Goal: Task Accomplishment & Management: Use online tool/utility

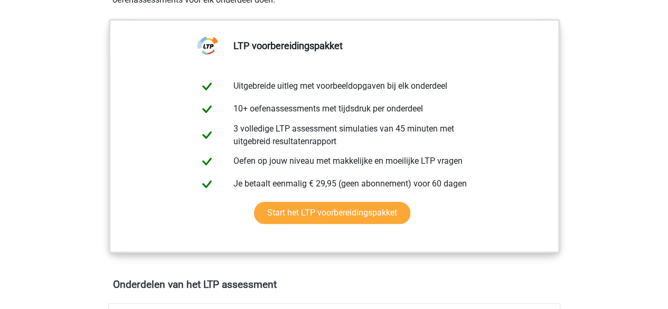
scroll to position [404, 0]
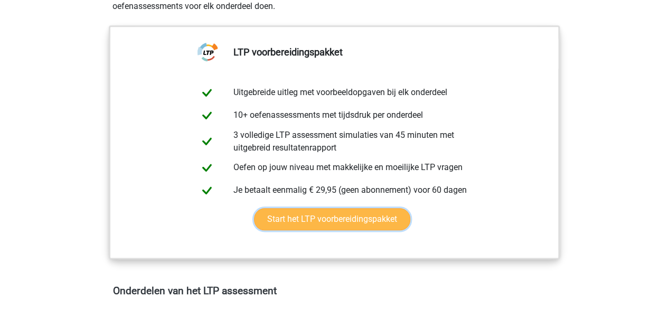
click at [318, 211] on link "Start het LTP voorbereidingspakket" at bounding box center [332, 219] width 156 height 22
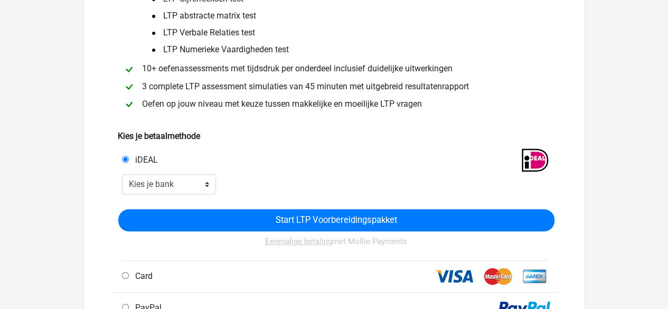
scroll to position [139, 0]
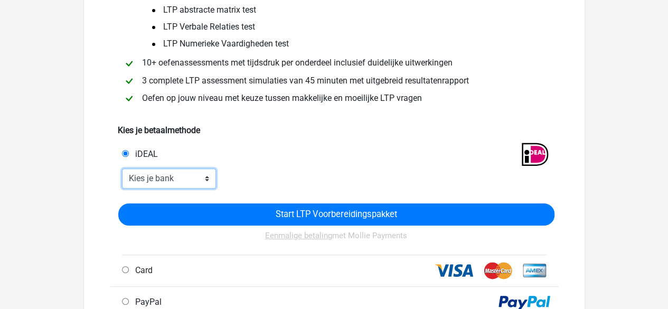
click at [158, 181] on select "Kies je bank ABN AMRO ING Rabobank ASN Bank bunq Knab N26 NN Regiobank Revolut …" at bounding box center [169, 178] width 95 height 20
select select "ideal_[SWIFT_CODE]"
click at [122, 168] on select "Kies je bank ABN AMRO ING Rabobank ASN Bank bunq Knab N26 NN Regiobank Revolut …" at bounding box center [169, 178] width 95 height 20
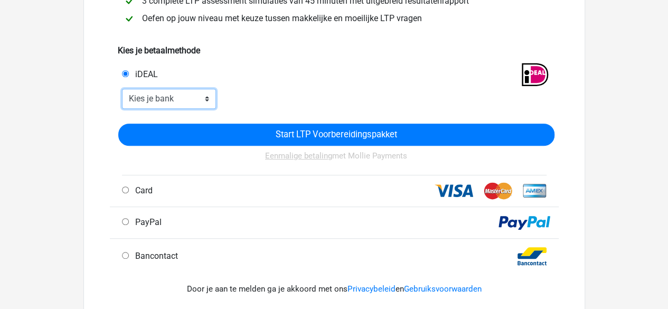
scroll to position [220, 0]
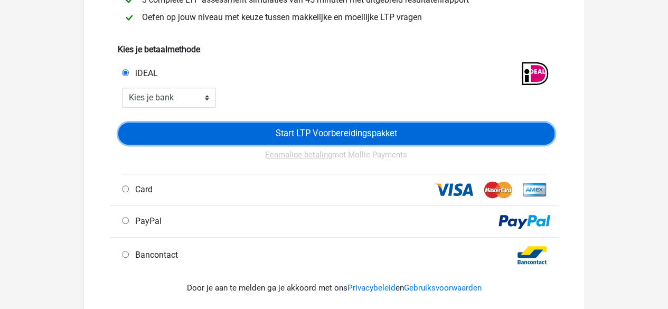
click at [404, 130] on input "Start LTP Voorbereidingspakket" at bounding box center [336, 134] width 436 height 22
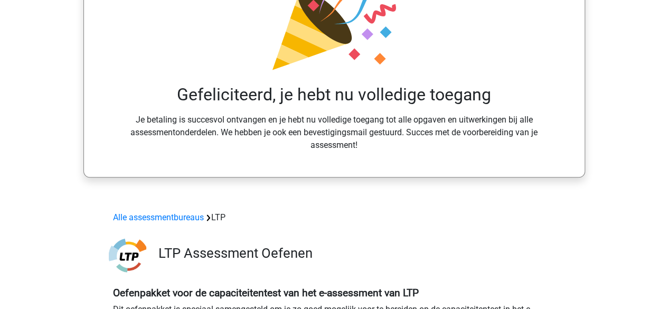
scroll to position [147, 0]
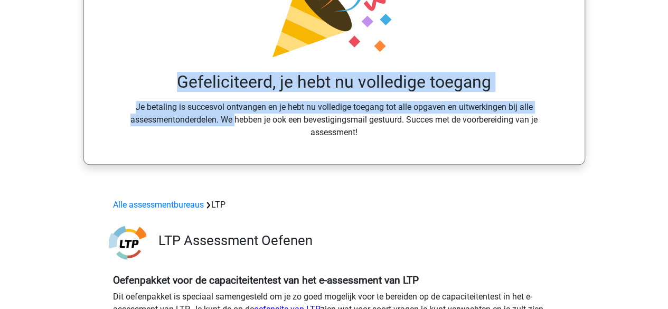
drag, startPoint x: 666, startPoint y: 62, endPoint x: 669, endPoint y: 98, distance: 35.5
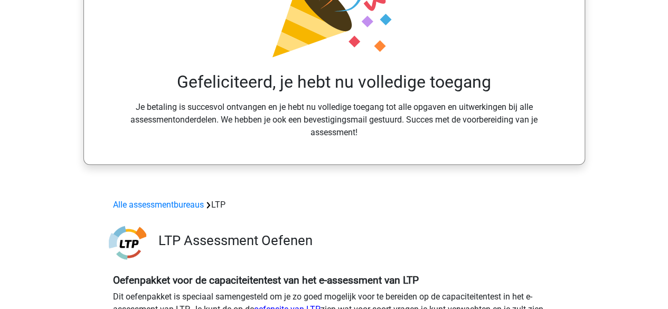
click at [577, 147] on div "Gefeliciteerd, je hebt nu volledige toegang Je betaling is succesvol ontvangen …" at bounding box center [334, 34] width 502 height 259
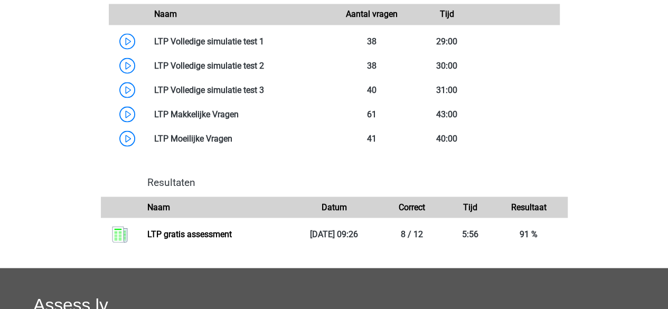
scroll to position [960, 0]
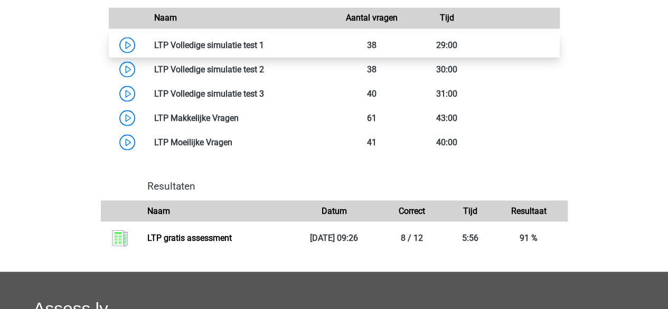
click at [264, 43] on link at bounding box center [264, 45] width 0 height 10
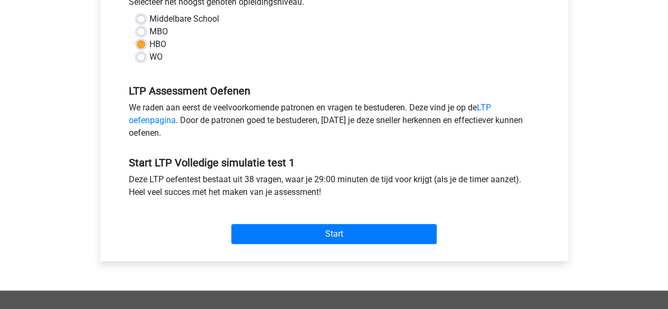
scroll to position [276, 0]
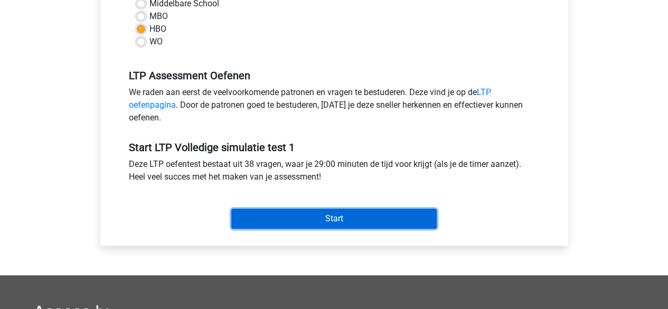
click at [269, 213] on input "Start" at bounding box center [333, 219] width 205 height 20
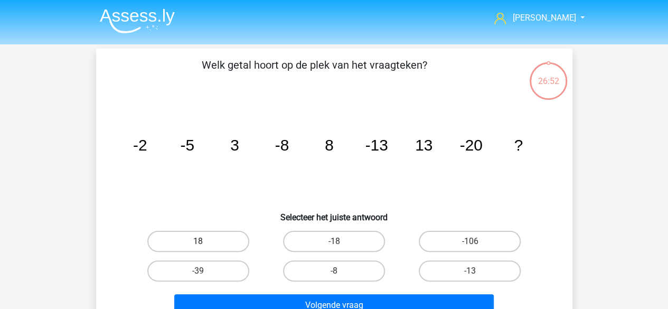
click at [220, 241] on label "18" at bounding box center [198, 241] width 102 height 21
click at [205, 241] on input "18" at bounding box center [201, 244] width 7 height 7
radio input "true"
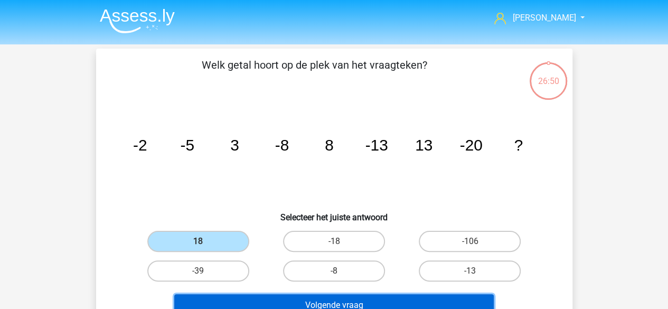
click at [355, 300] on button "Volgende vraag" at bounding box center [333, 305] width 319 height 22
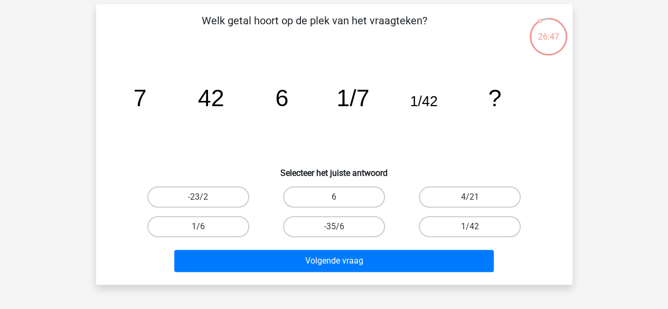
scroll to position [48, 0]
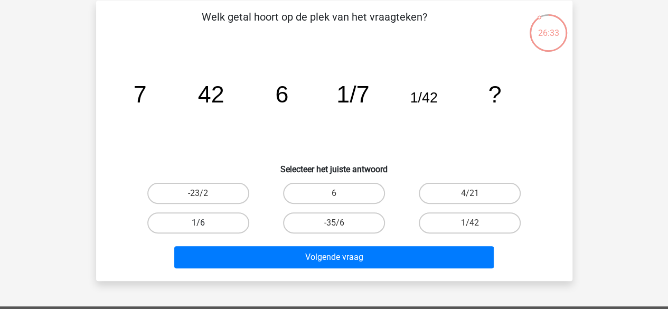
click at [188, 224] on label "1/6" at bounding box center [198, 222] width 102 height 21
click at [198, 224] on input "1/6" at bounding box center [201, 226] width 7 height 7
radio input "true"
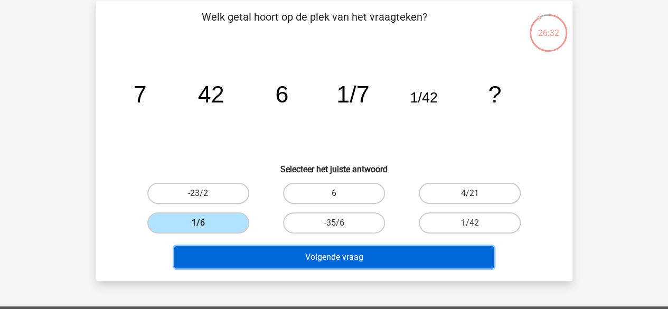
click at [280, 256] on button "Volgende vraag" at bounding box center [333, 257] width 319 height 22
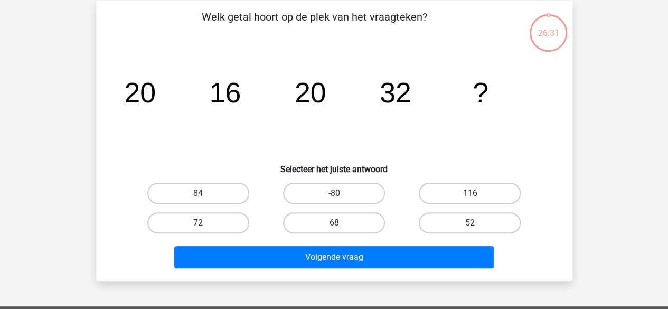
scroll to position [49, 0]
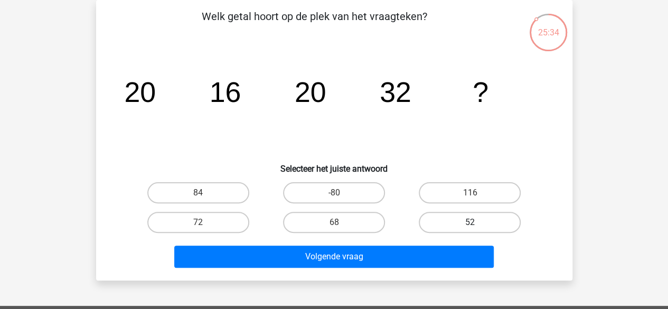
click at [451, 222] on label "52" at bounding box center [470, 222] width 102 height 21
click at [470, 222] on input "52" at bounding box center [473, 225] width 7 height 7
radio input "true"
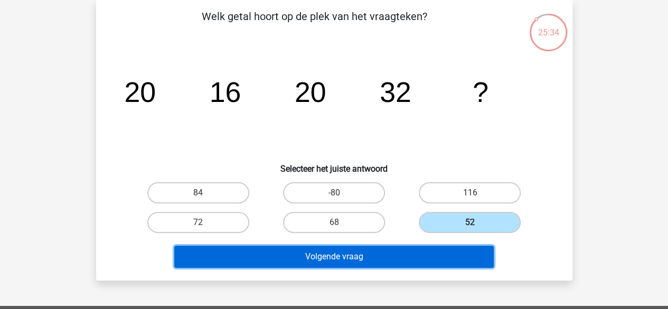
click at [389, 250] on button "Volgende vraag" at bounding box center [333, 257] width 319 height 22
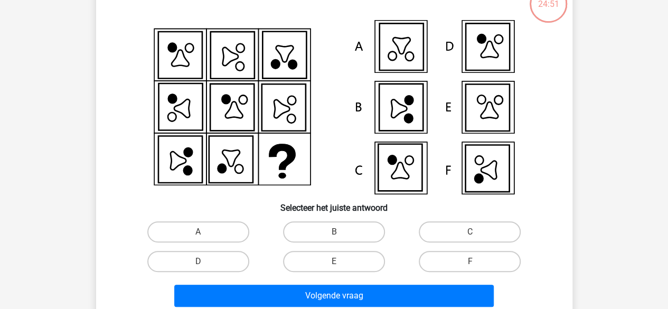
scroll to position [78, 0]
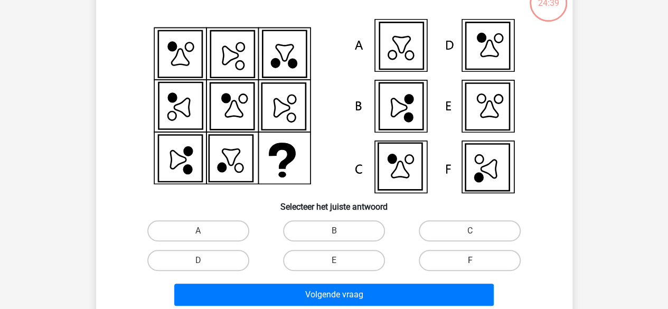
click at [462, 260] on label "F" at bounding box center [470, 260] width 102 height 21
click at [470, 260] on input "F" at bounding box center [473, 263] width 7 height 7
radio input "true"
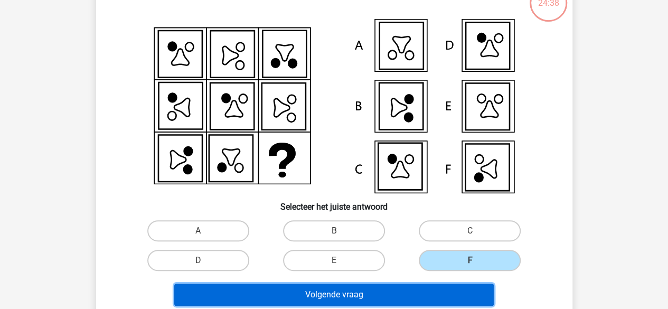
click at [396, 294] on button "Volgende vraag" at bounding box center [333, 295] width 319 height 22
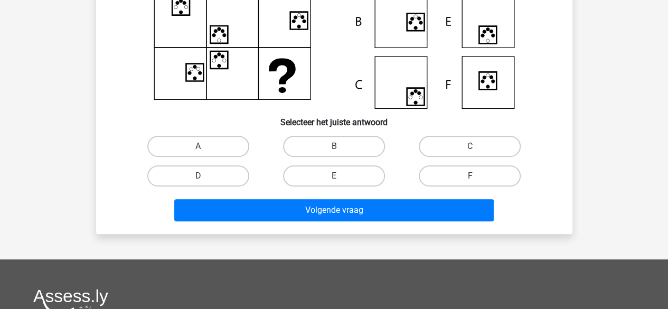
scroll to position [166, 0]
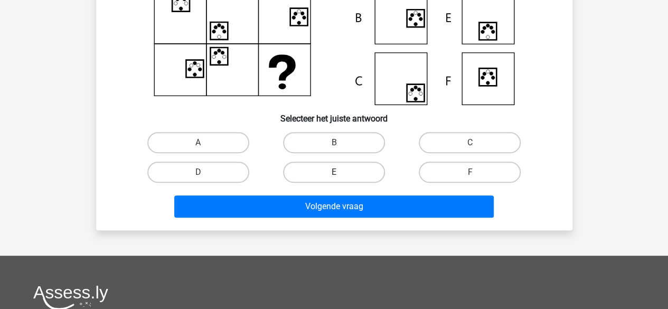
click at [313, 166] on label "E" at bounding box center [334, 172] width 102 height 21
click at [334, 172] on input "E" at bounding box center [337, 175] width 7 height 7
radio input "true"
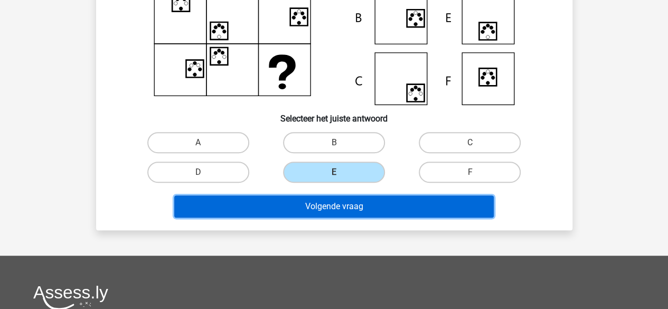
click at [319, 205] on button "Volgende vraag" at bounding box center [333, 206] width 319 height 22
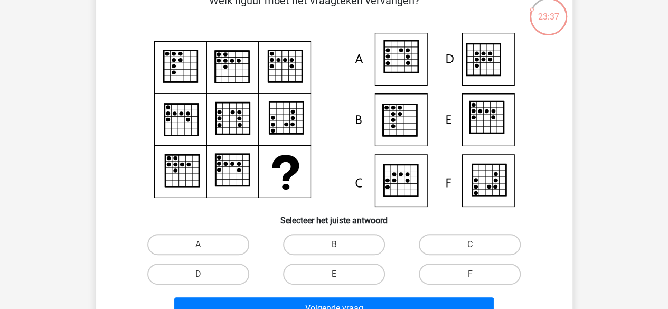
scroll to position [78, 0]
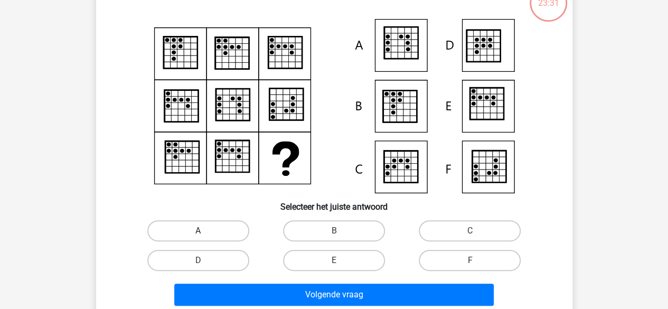
click at [221, 221] on label "A" at bounding box center [198, 230] width 102 height 21
click at [205, 231] on input "A" at bounding box center [201, 234] width 7 height 7
radio input "true"
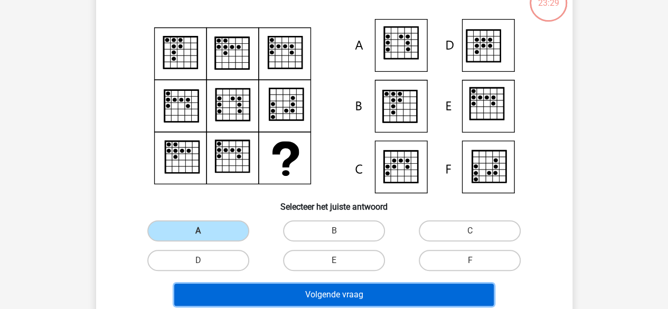
click at [301, 300] on button "Volgende vraag" at bounding box center [333, 295] width 319 height 22
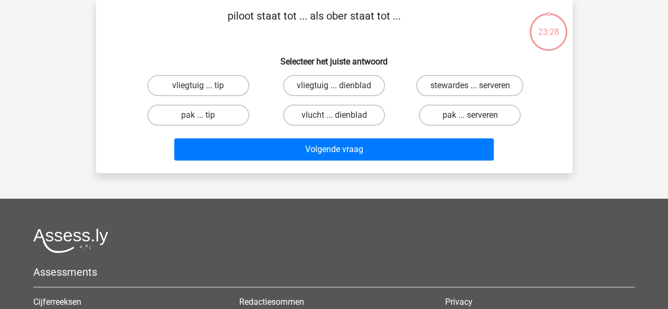
scroll to position [49, 0]
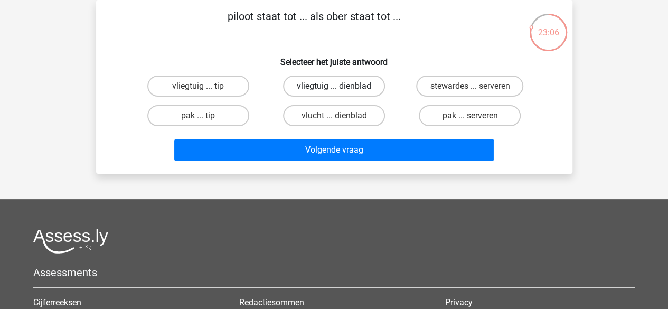
click at [322, 87] on label "vliegtuig ... dienblad" at bounding box center [334, 86] width 102 height 21
click at [334, 87] on input "vliegtuig ... dienblad" at bounding box center [337, 89] width 7 height 7
radio input "true"
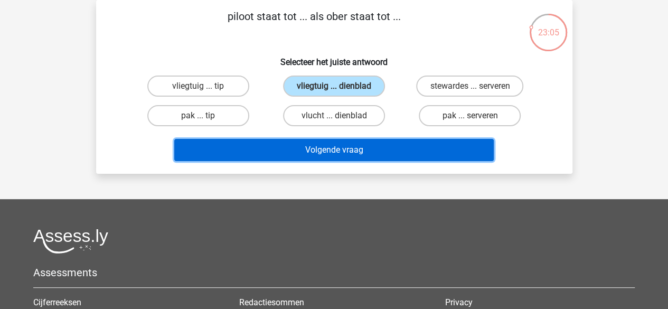
click at [285, 148] on button "Volgende vraag" at bounding box center [333, 150] width 319 height 22
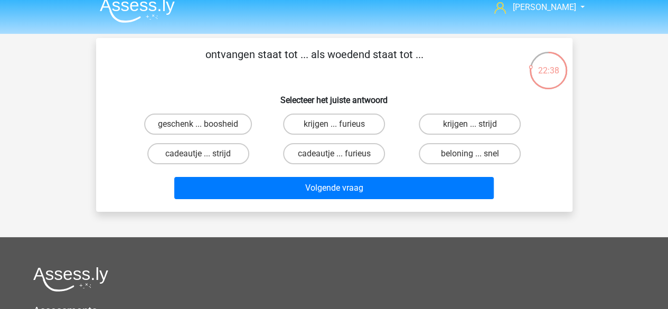
scroll to position [10, 0]
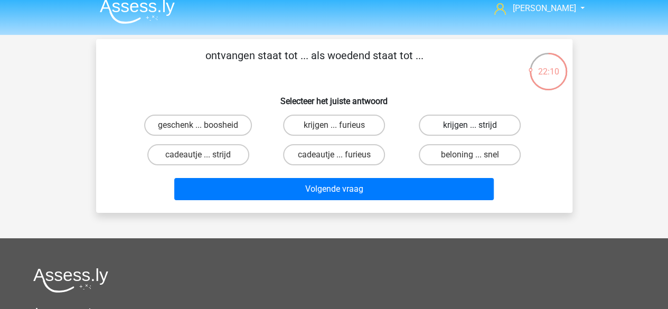
click at [441, 129] on label "krijgen ... strijd" at bounding box center [470, 125] width 102 height 21
click at [470, 129] on input "krijgen ... strijd" at bounding box center [473, 128] width 7 height 7
radio input "true"
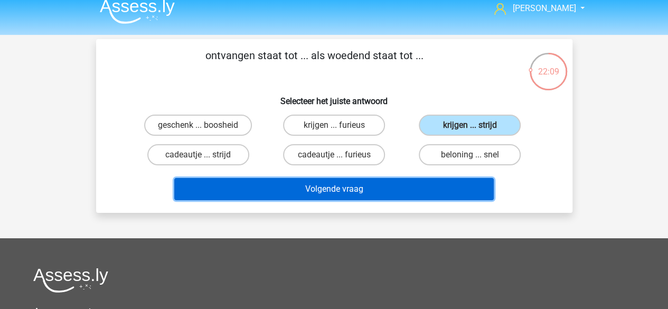
click at [390, 186] on button "Volgende vraag" at bounding box center [333, 189] width 319 height 22
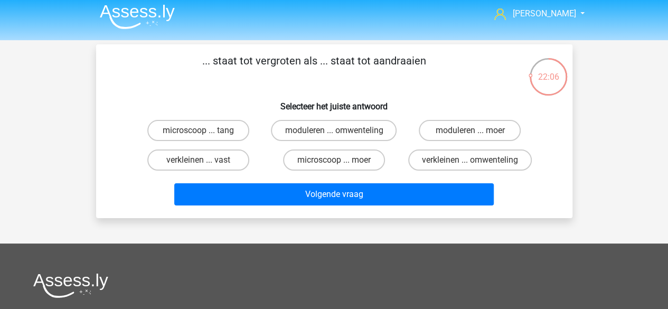
scroll to position [2, 0]
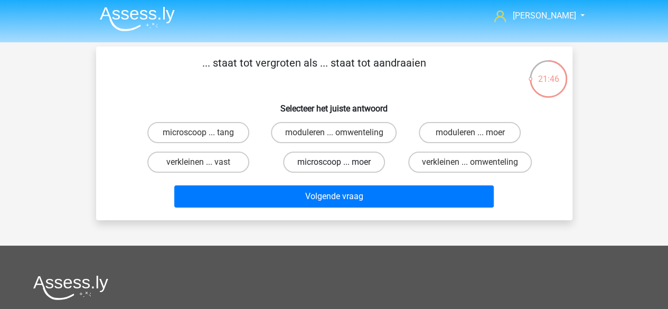
click at [356, 163] on label "microscoop ... moer" at bounding box center [334, 162] width 102 height 21
click at [341, 163] on input "microscoop ... moer" at bounding box center [337, 165] width 7 height 7
radio input "true"
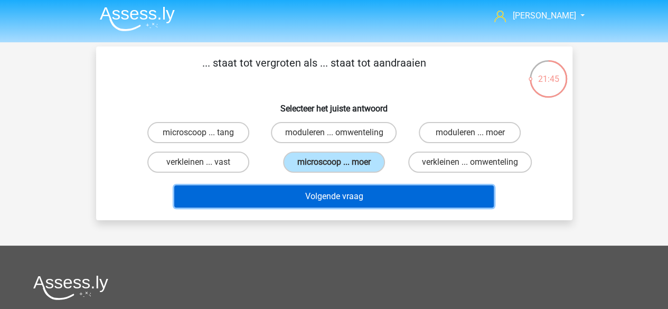
click at [333, 202] on button "Volgende vraag" at bounding box center [333, 196] width 319 height 22
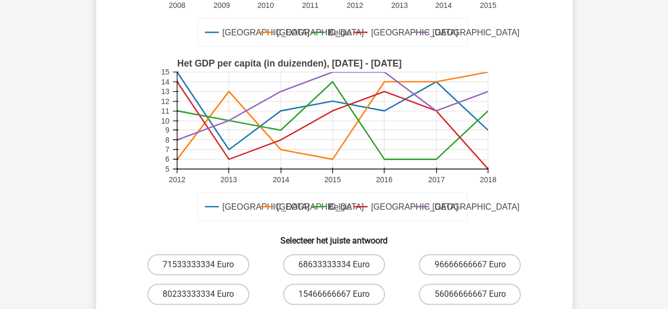
scroll to position [221, 0]
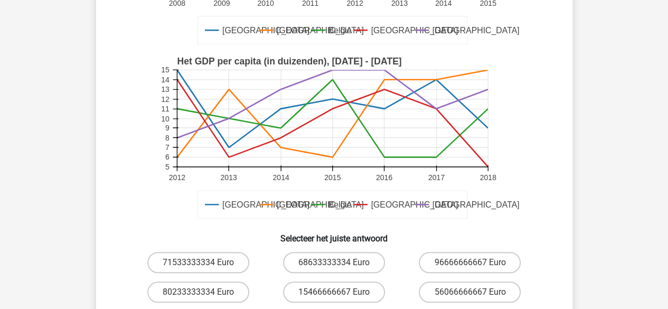
click at [215, 196] on icon at bounding box center [331, 205] width 269 height 28
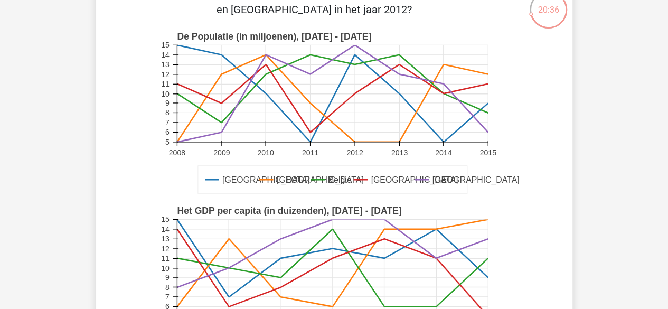
scroll to position [246, 0]
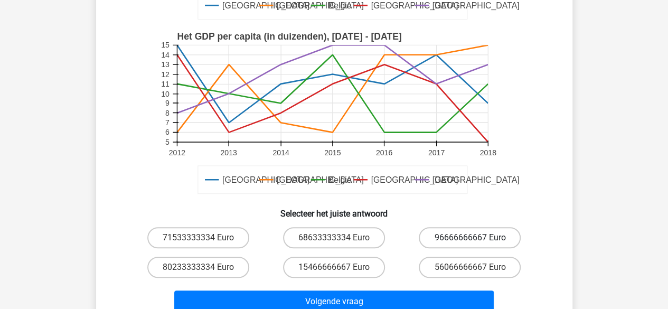
click at [486, 231] on label "96666666667 Euro" at bounding box center [470, 237] width 102 height 21
click at [477, 238] on input "96666666667 Euro" at bounding box center [473, 241] width 7 height 7
radio input "true"
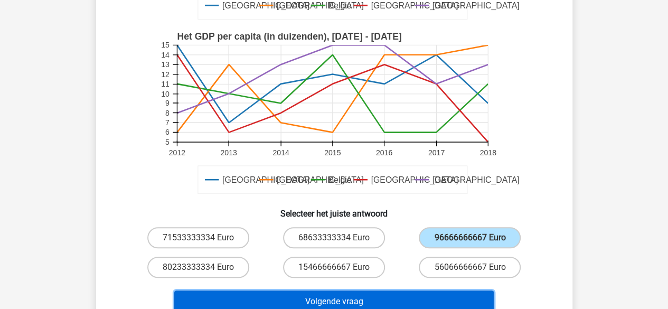
click at [364, 296] on button "Volgende vraag" at bounding box center [333, 301] width 319 height 22
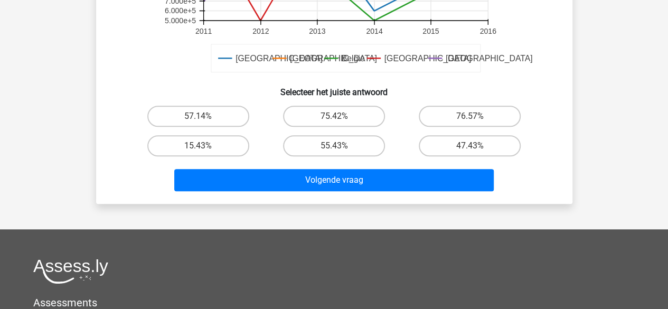
scroll to position [374, 0]
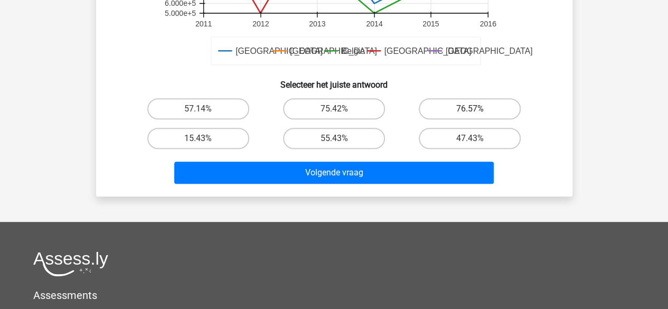
click at [454, 107] on label "76.57%" at bounding box center [470, 108] width 102 height 21
click at [470, 109] on input "76.57%" at bounding box center [473, 112] width 7 height 7
radio input "true"
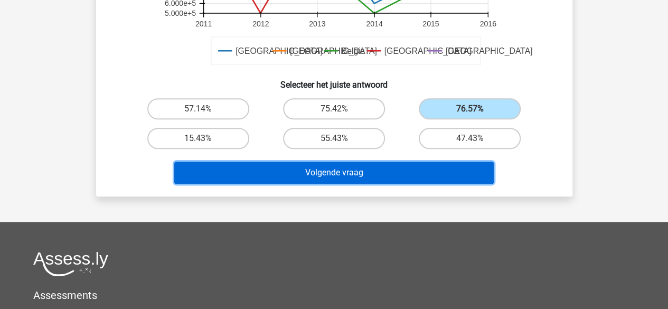
click at [359, 172] on button "Volgende vraag" at bounding box center [333, 173] width 319 height 22
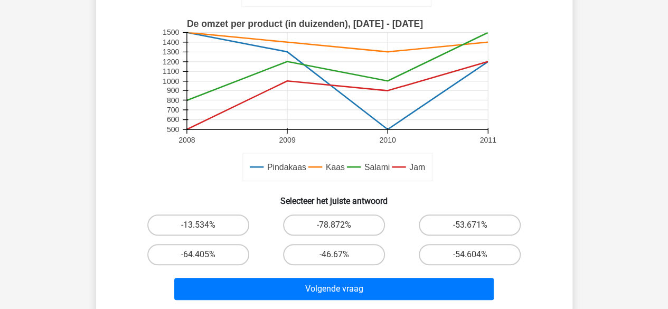
scroll to position [259, 0]
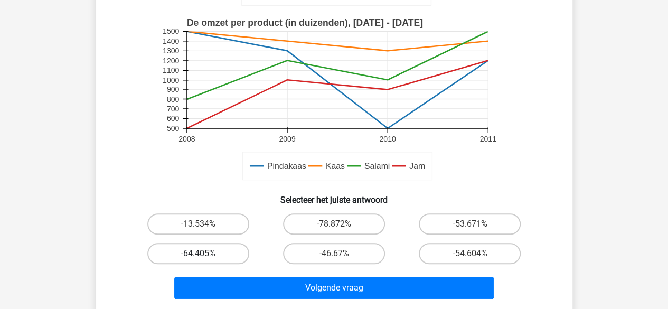
click at [203, 251] on label "-64.405%" at bounding box center [198, 253] width 102 height 21
click at [203, 253] on input "-64.405%" at bounding box center [201, 256] width 7 height 7
radio input "true"
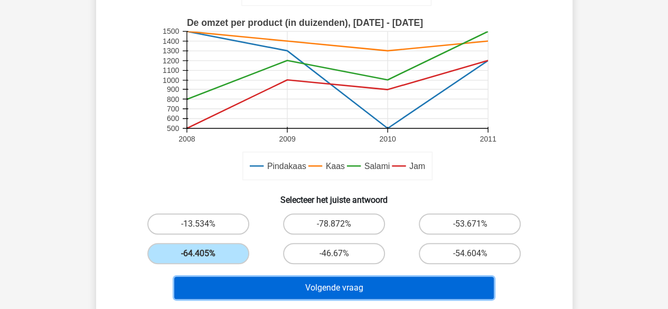
click at [272, 292] on button "Volgende vraag" at bounding box center [333, 288] width 319 height 22
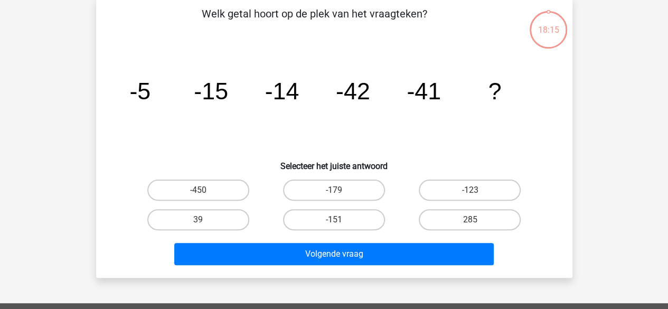
scroll to position [49, 0]
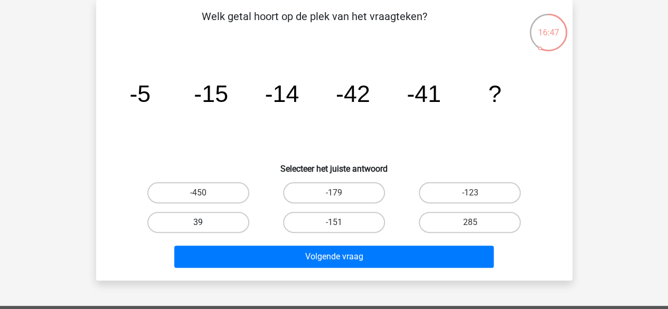
click at [221, 221] on label "39" at bounding box center [198, 222] width 102 height 21
click at [205, 222] on input "39" at bounding box center [201, 225] width 7 height 7
radio input "true"
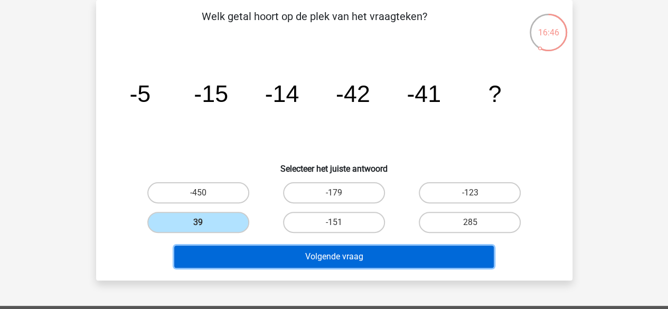
click at [259, 250] on button "Volgende vraag" at bounding box center [333, 257] width 319 height 22
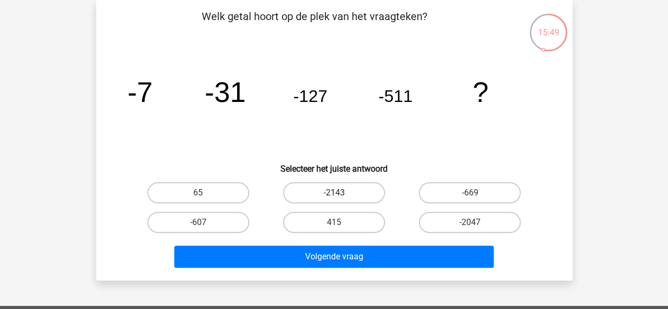
click at [325, 197] on label "-2143" at bounding box center [334, 192] width 102 height 21
click at [334, 197] on input "-2143" at bounding box center [337, 196] width 7 height 7
radio input "true"
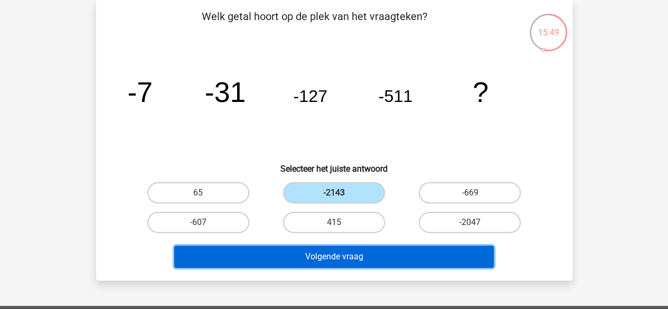
click at [299, 256] on button "Volgende vraag" at bounding box center [333, 257] width 319 height 22
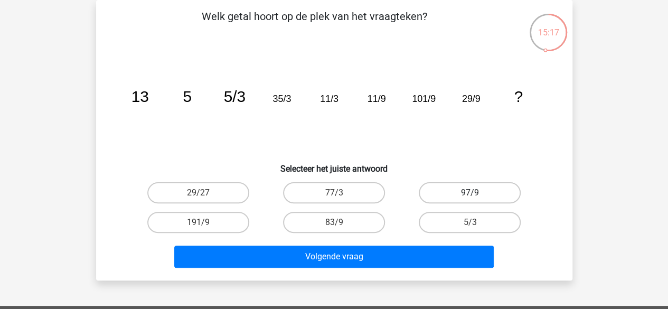
click at [463, 188] on label "97/9" at bounding box center [470, 192] width 102 height 21
click at [470, 193] on input "97/9" at bounding box center [473, 196] width 7 height 7
radio input "true"
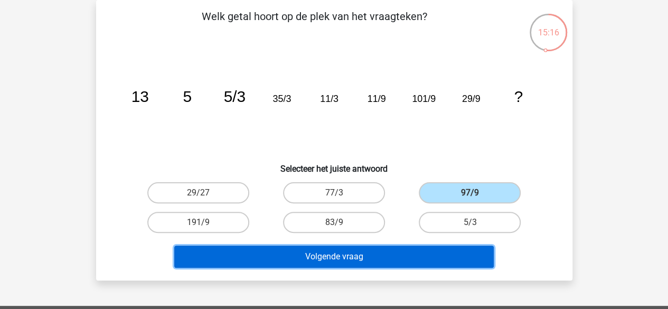
click at [366, 251] on button "Volgende vraag" at bounding box center [333, 257] width 319 height 22
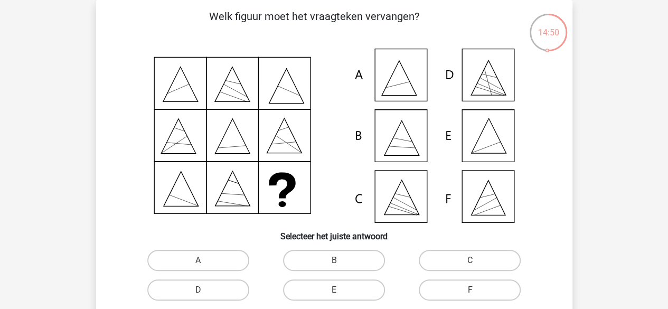
drag, startPoint x: 665, startPoint y: 113, endPoint x: 655, endPoint y: 154, distance: 41.9
click at [655, 154] on div "lisa lisacrielaard0@gmail.com" at bounding box center [334, 301] width 668 height 701
click at [204, 262] on input "A" at bounding box center [201, 263] width 7 height 7
radio input "true"
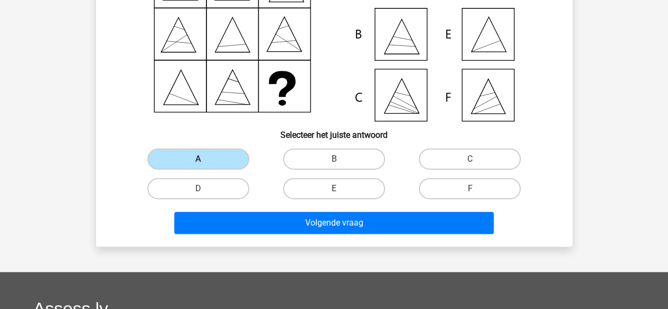
scroll to position [154, 0]
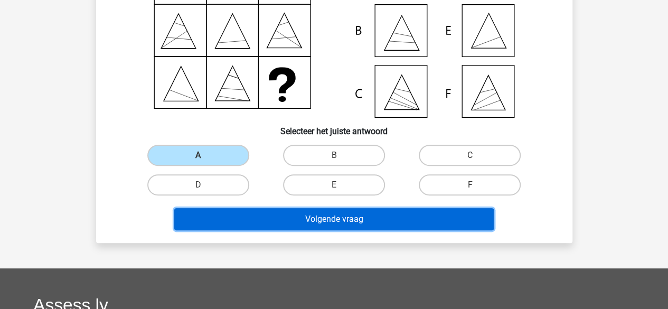
click at [378, 216] on button "Volgende vraag" at bounding box center [333, 219] width 319 height 22
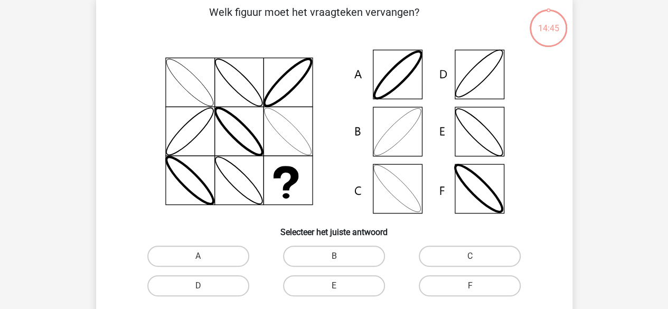
scroll to position [49, 0]
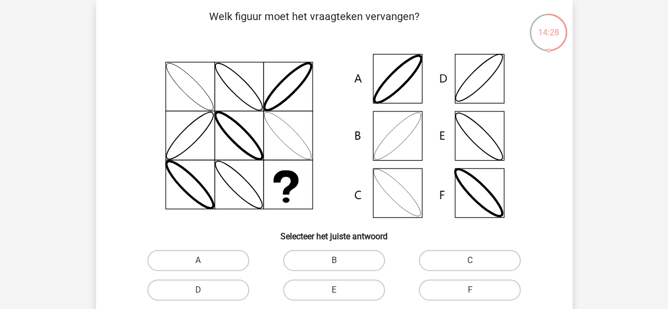
click at [341, 248] on div "B" at bounding box center [334, 261] width 136 height 30
click at [328, 260] on label "B" at bounding box center [334, 260] width 102 height 21
click at [334, 260] on input "B" at bounding box center [337, 263] width 7 height 7
radio input "true"
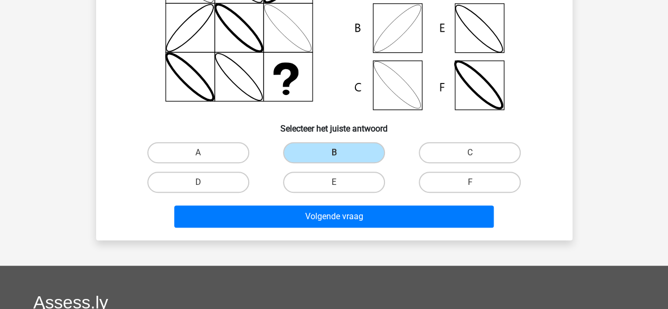
scroll to position [158, 0]
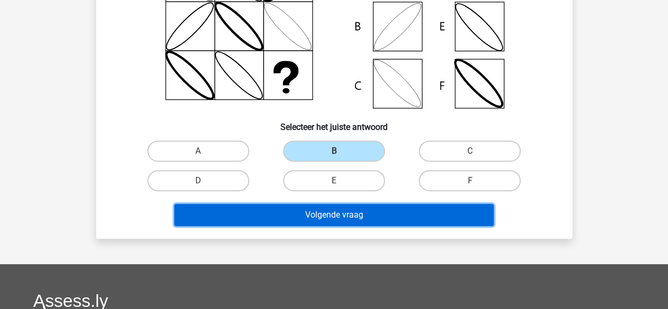
click at [354, 213] on button "Volgende vraag" at bounding box center [333, 215] width 319 height 22
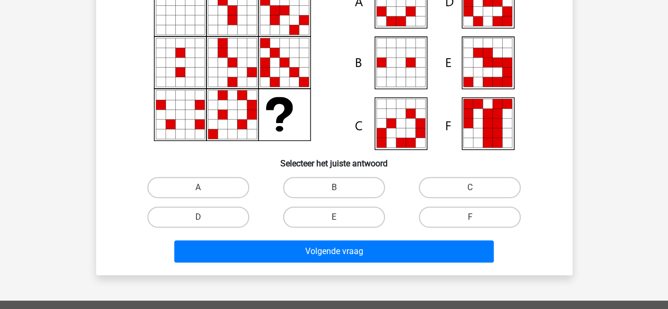
scroll to position [124, 0]
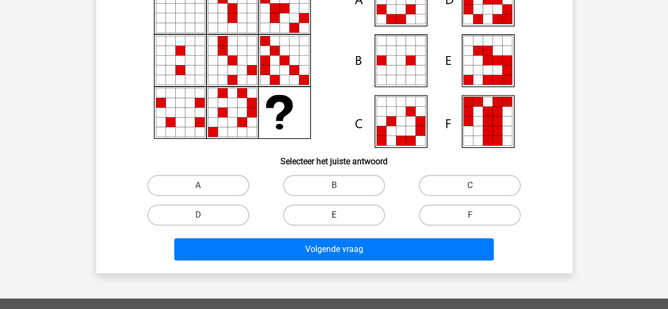
click at [358, 215] on label "E" at bounding box center [334, 214] width 102 height 21
click at [341, 215] on input "E" at bounding box center [337, 218] width 7 height 7
radio input "true"
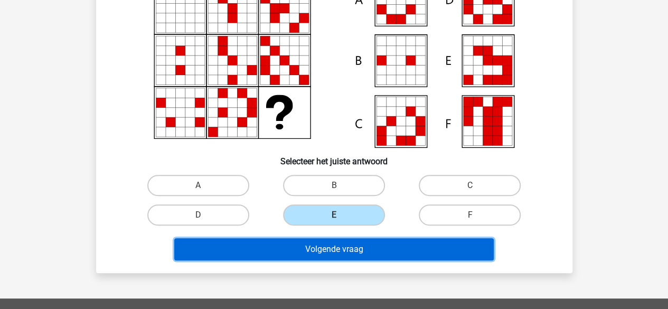
click at [338, 253] on button "Volgende vraag" at bounding box center [333, 249] width 319 height 22
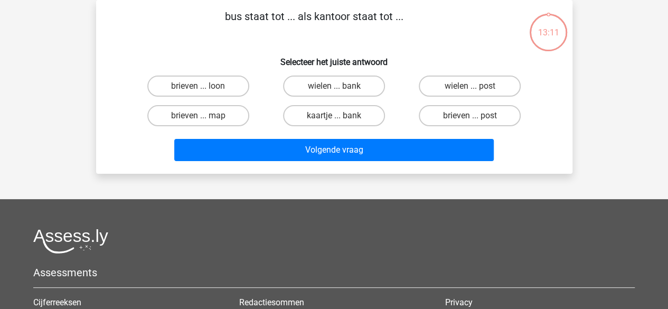
scroll to position [49, 0]
click at [446, 116] on label "brieven ... post" at bounding box center [470, 115] width 102 height 21
click at [470, 116] on input "brieven ... post" at bounding box center [473, 119] width 7 height 7
radio input "true"
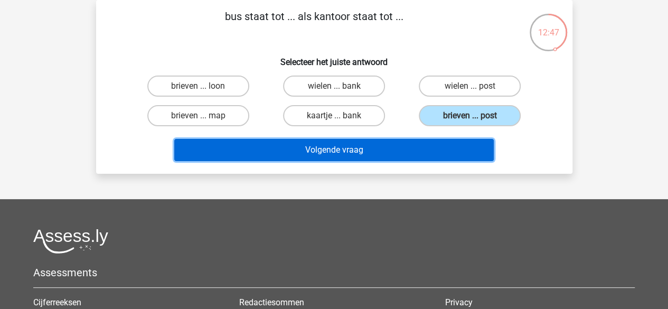
click at [393, 145] on button "Volgende vraag" at bounding box center [333, 150] width 319 height 22
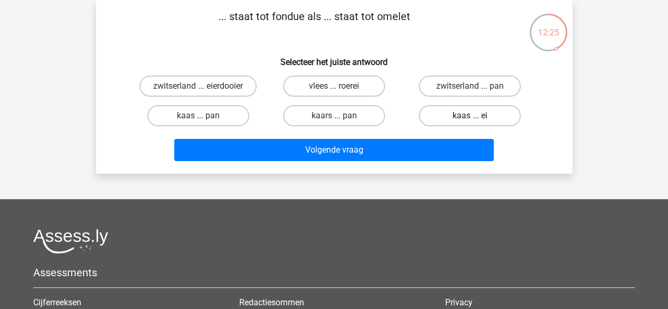
click at [439, 114] on label "kaas ... ei" at bounding box center [470, 115] width 102 height 21
click at [470, 116] on input "kaas ... ei" at bounding box center [473, 119] width 7 height 7
radio input "true"
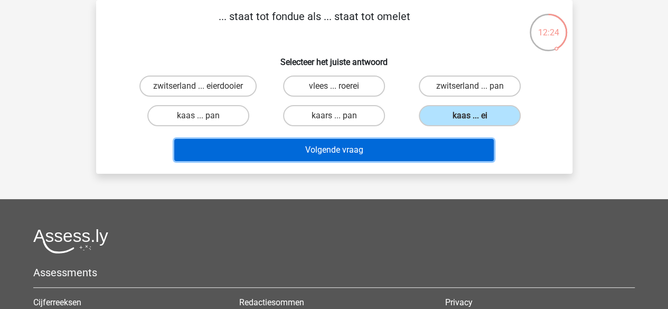
click at [354, 152] on button "Volgende vraag" at bounding box center [333, 150] width 319 height 22
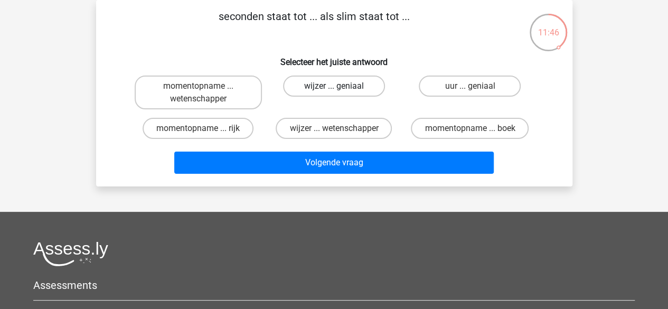
click at [318, 87] on label "wijzer ... geniaal" at bounding box center [334, 86] width 102 height 21
click at [334, 87] on input "wijzer ... geniaal" at bounding box center [337, 89] width 7 height 7
radio input "true"
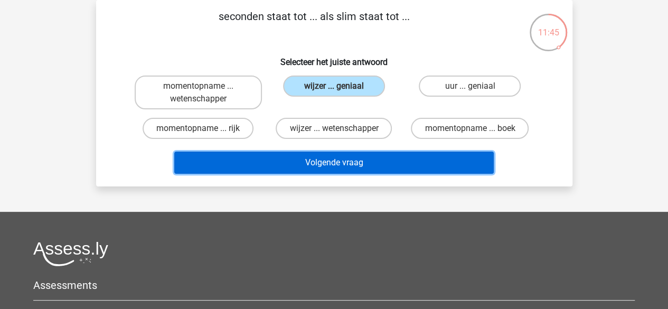
click at [298, 162] on button "Volgende vraag" at bounding box center [333, 163] width 319 height 22
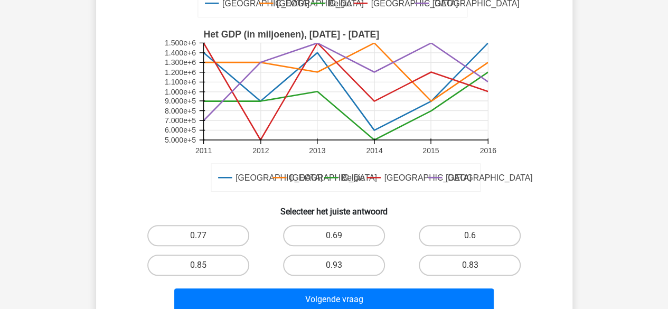
scroll to position [261, 0]
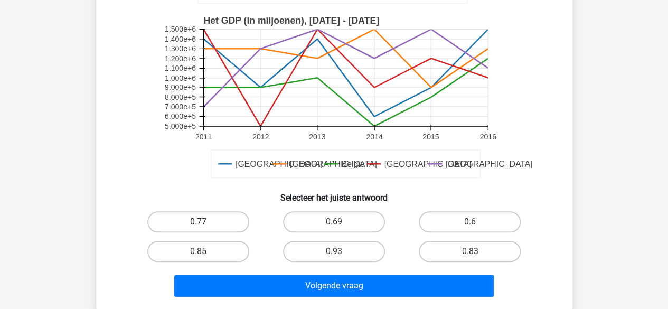
click at [204, 221] on label "0.77" at bounding box center [198, 221] width 102 height 21
click at [204, 222] on input "0.77" at bounding box center [201, 225] width 7 height 7
radio input "true"
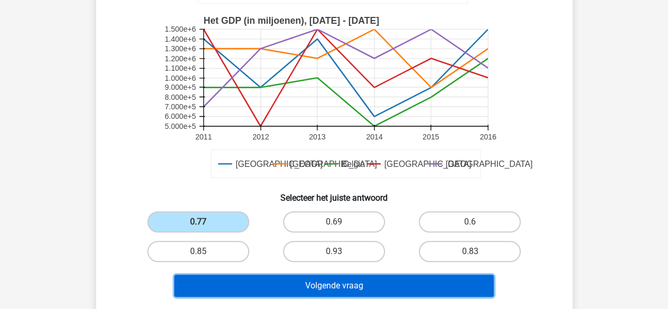
click at [252, 285] on button "Volgende vraag" at bounding box center [333, 286] width 319 height 22
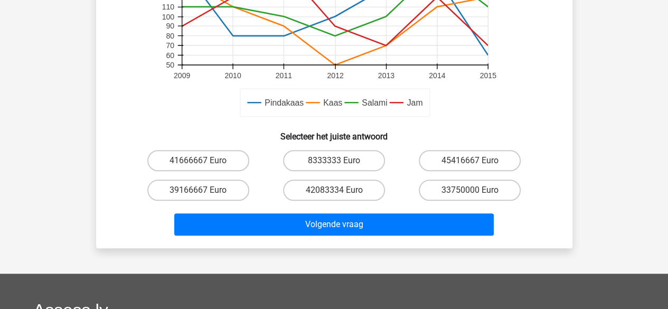
scroll to position [388, 0]
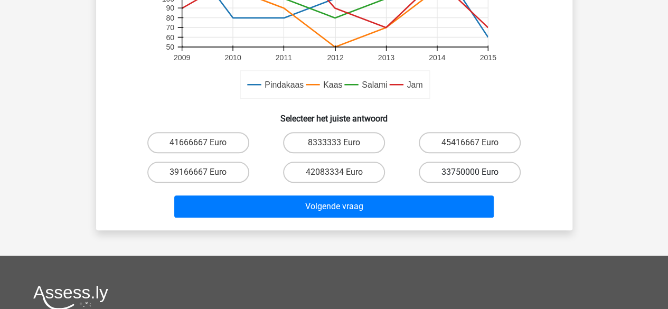
click at [442, 173] on label "33750000 Euro" at bounding box center [470, 172] width 102 height 21
click at [470, 173] on input "33750000 Euro" at bounding box center [473, 175] width 7 height 7
radio input "true"
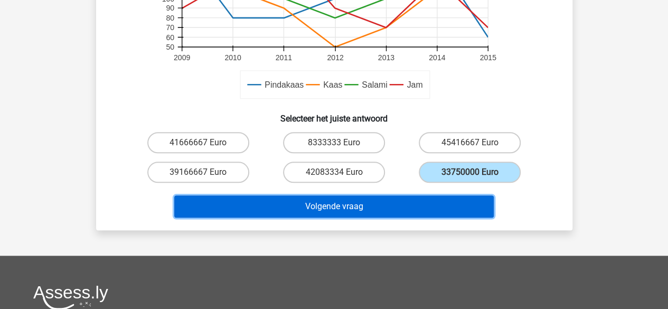
click at [392, 212] on button "Volgende vraag" at bounding box center [333, 206] width 319 height 22
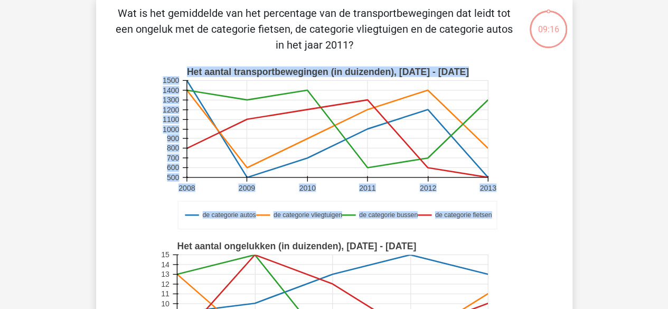
scroll to position [49, 0]
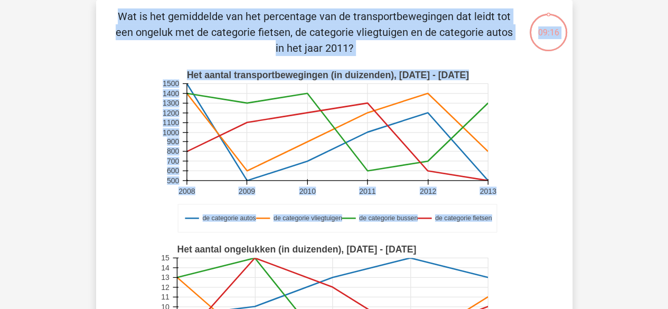
drag, startPoint x: 392, startPoint y: 212, endPoint x: 550, endPoint y: 43, distance: 232.0
click at [550, 43] on div "09:16 Vraag 24 van de 38 Categorie: LTP Volledige simulatie test 1 de categorie…" at bounding box center [334, 269] width 493 height 538
click at [555, 124] on div "Wat is het gemiddelde van het percentage van de transportbewegingen dat leidt t…" at bounding box center [334, 268] width 468 height 521
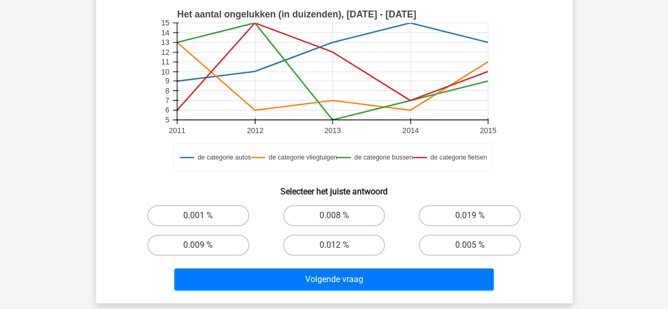
scroll to position [278, 0]
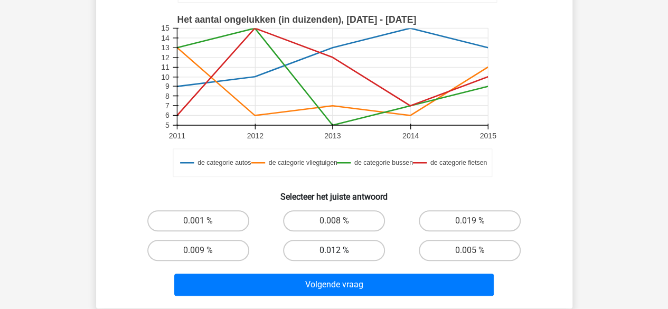
click at [332, 250] on label "0.012 %" at bounding box center [334, 250] width 102 height 21
click at [334, 250] on input "0.012 %" at bounding box center [337, 253] width 7 height 7
radio input "true"
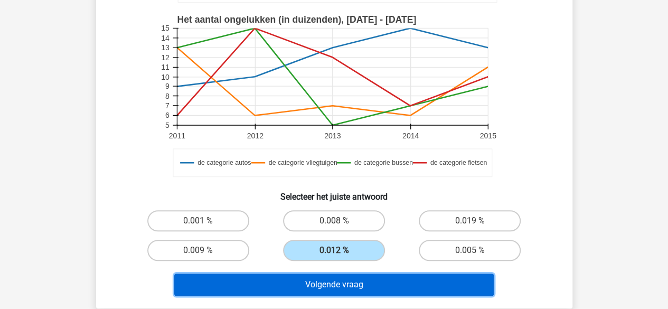
click at [335, 291] on button "Volgende vraag" at bounding box center [333, 285] width 319 height 22
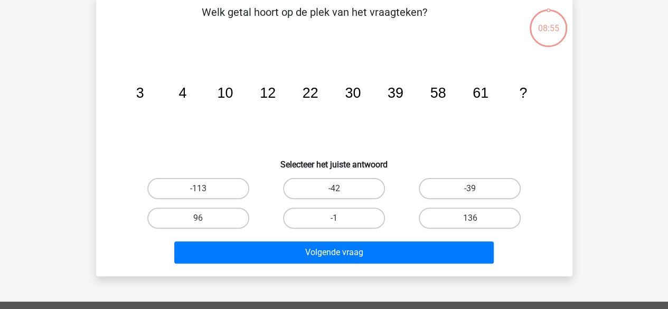
scroll to position [49, 0]
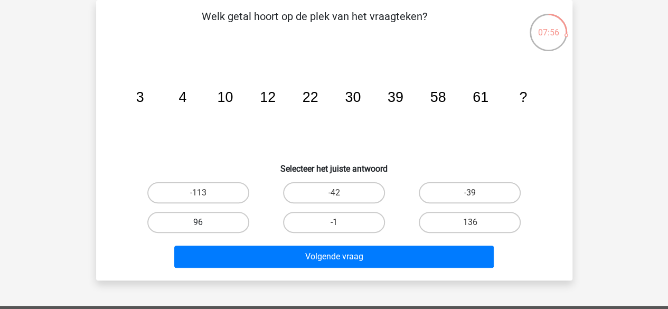
click at [205, 225] on label "96" at bounding box center [198, 222] width 102 height 21
click at [205, 225] on input "96" at bounding box center [201, 225] width 7 height 7
radio input "true"
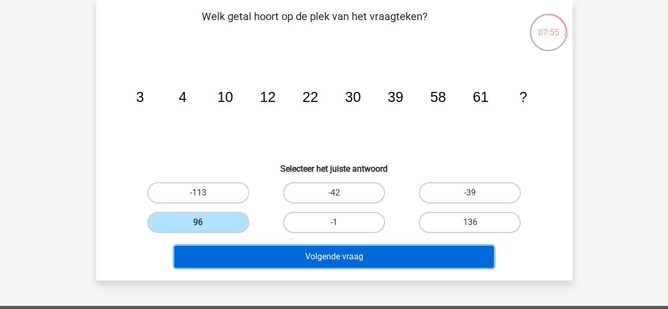
click at [282, 246] on button "Volgende vraag" at bounding box center [333, 257] width 319 height 22
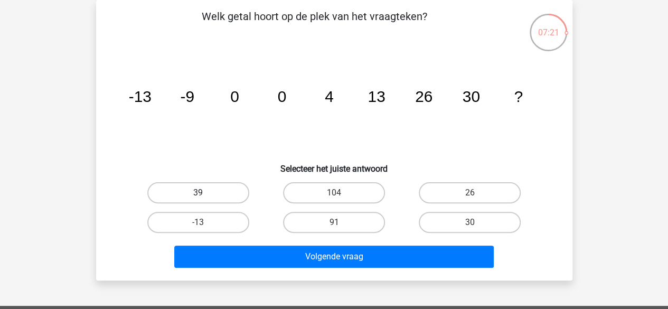
click at [222, 190] on label "39" at bounding box center [198, 192] width 102 height 21
click at [205, 193] on input "39" at bounding box center [201, 196] width 7 height 7
radio input "true"
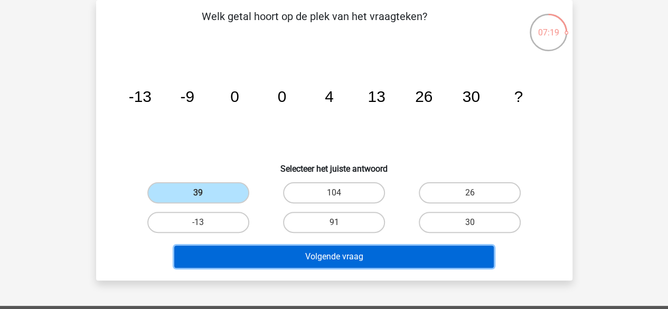
click at [309, 261] on button "Volgende vraag" at bounding box center [333, 257] width 319 height 22
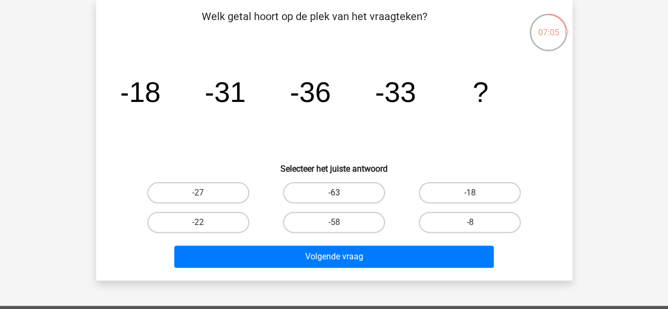
click at [319, 196] on label "-63" at bounding box center [334, 192] width 102 height 21
click at [334, 196] on input "-63" at bounding box center [337, 196] width 7 height 7
radio input "true"
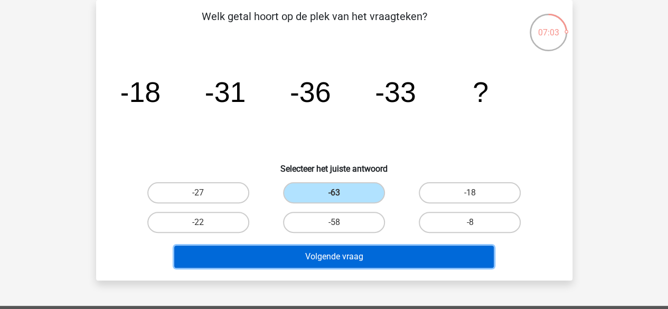
click at [330, 261] on button "Volgende vraag" at bounding box center [333, 257] width 319 height 22
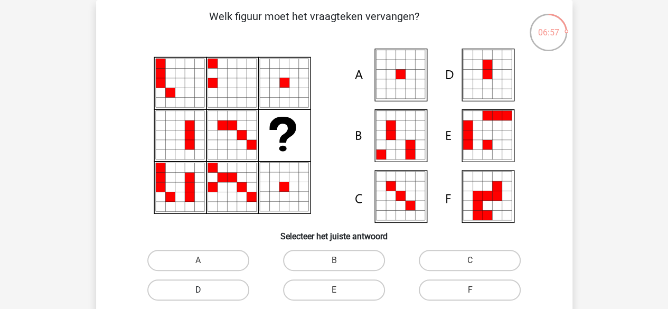
click at [211, 288] on label "D" at bounding box center [198, 289] width 102 height 21
click at [205, 290] on input "D" at bounding box center [201, 293] width 7 height 7
radio input "true"
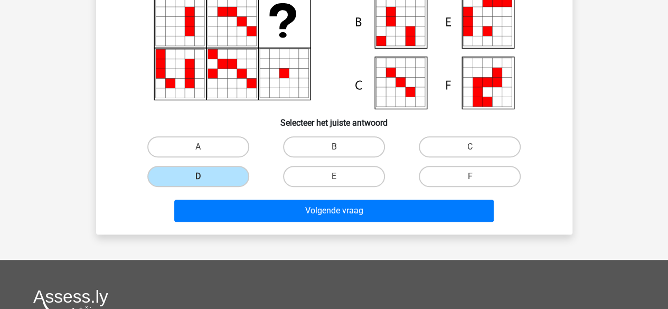
scroll to position [217, 0]
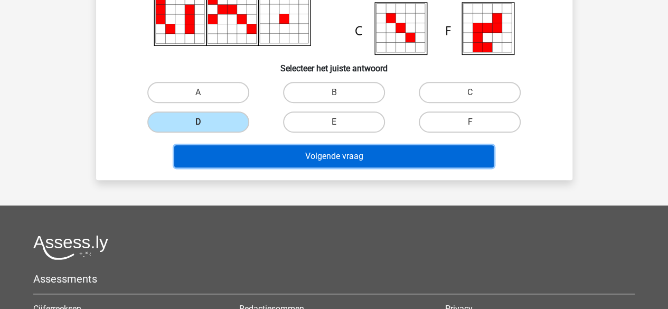
click at [337, 159] on button "Volgende vraag" at bounding box center [333, 156] width 319 height 22
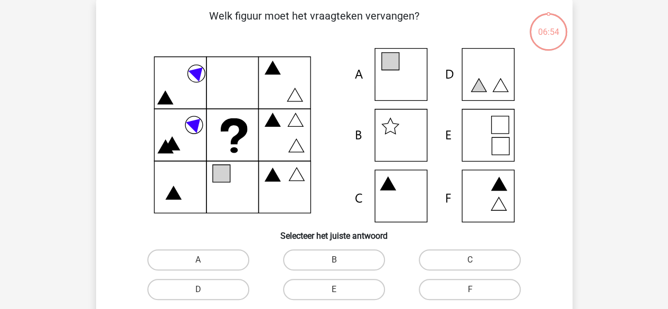
scroll to position [49, 0]
drag, startPoint x: 656, startPoint y: 112, endPoint x: 660, endPoint y: 134, distance: 21.4
click at [660, 134] on div "lisa lisacrielaard0@gmail.com" at bounding box center [334, 301] width 668 height 701
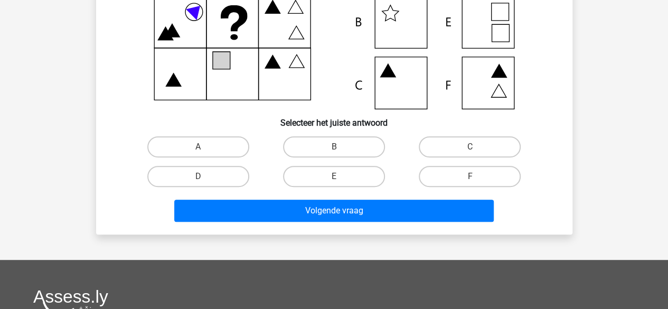
scroll to position [184, 0]
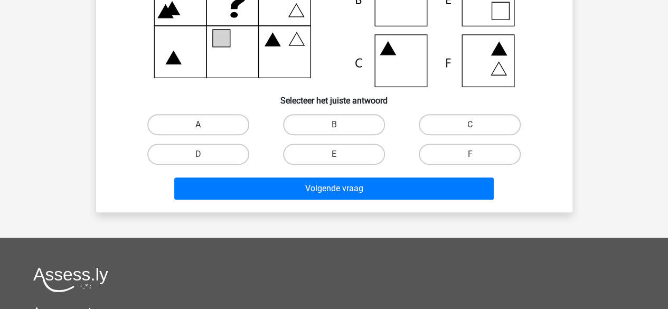
drag, startPoint x: 230, startPoint y: 135, endPoint x: 187, endPoint y: 117, distance: 46.4
click at [187, 117] on label "A" at bounding box center [198, 124] width 102 height 21
click at [198, 125] on input "A" at bounding box center [201, 128] width 7 height 7
radio input "true"
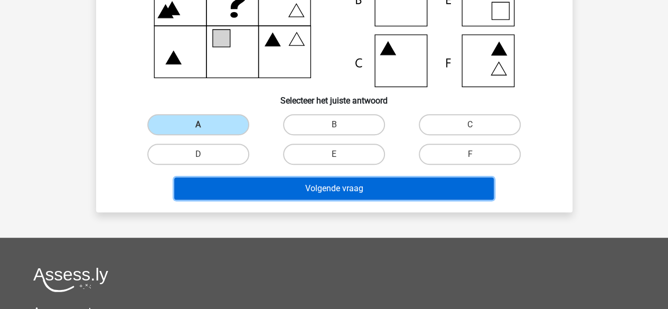
click at [299, 188] on button "Volgende vraag" at bounding box center [333, 188] width 319 height 22
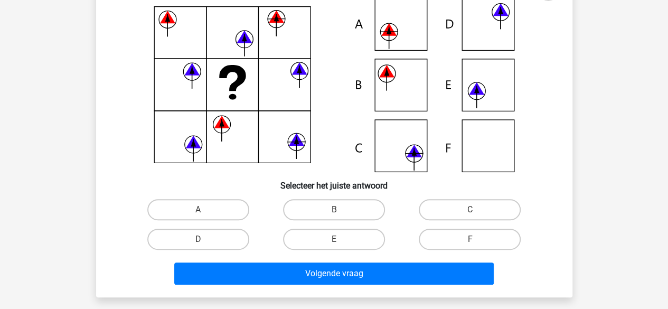
scroll to position [100, 0]
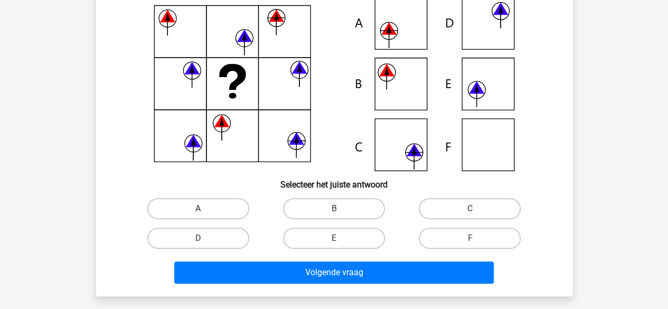
click at [198, 201] on label "A" at bounding box center [198, 208] width 102 height 21
click at [198, 209] on input "A" at bounding box center [201, 212] width 7 height 7
radio input "true"
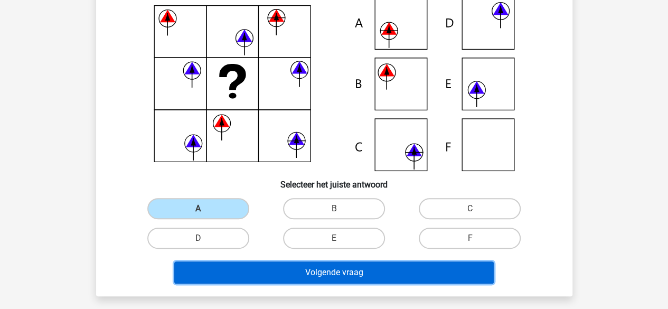
click at [304, 269] on button "Volgende vraag" at bounding box center [333, 272] width 319 height 22
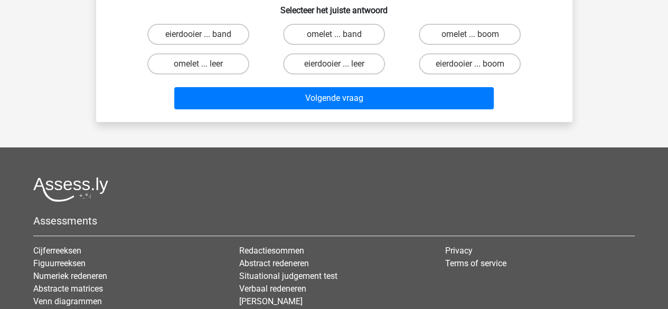
scroll to position [49, 0]
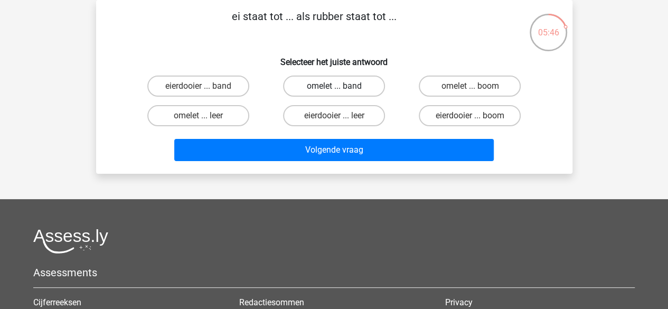
click at [347, 84] on label "omelet ... band" at bounding box center [334, 86] width 102 height 21
click at [341, 86] on input "omelet ... band" at bounding box center [337, 89] width 7 height 7
radio input "true"
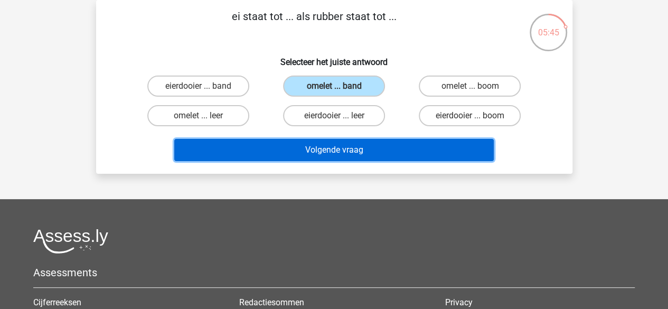
click at [359, 143] on button "Volgende vraag" at bounding box center [333, 150] width 319 height 22
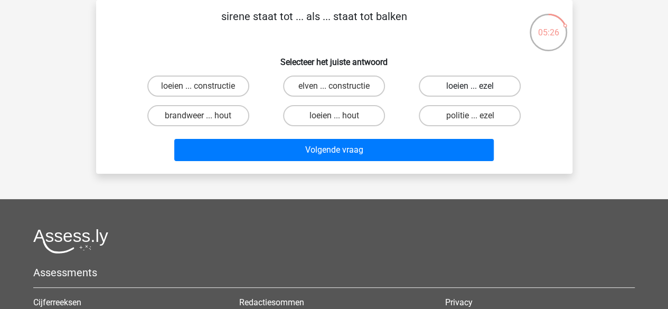
click at [455, 89] on label "loeien ... ezel" at bounding box center [470, 86] width 102 height 21
click at [470, 89] on input "loeien ... ezel" at bounding box center [473, 89] width 7 height 7
radio input "true"
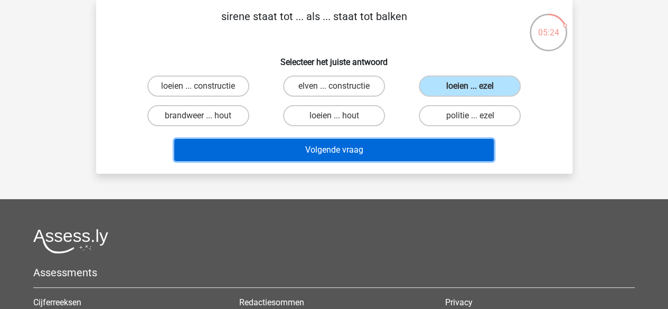
click at [381, 147] on button "Volgende vraag" at bounding box center [333, 150] width 319 height 22
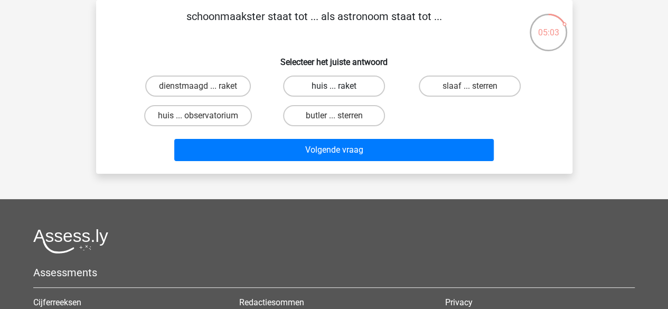
click at [306, 85] on label "huis ... raket" at bounding box center [334, 86] width 102 height 21
click at [334, 86] on input "huis ... raket" at bounding box center [337, 89] width 7 height 7
radio input "true"
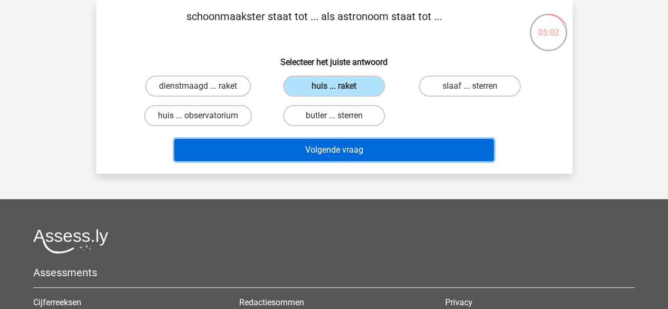
click at [314, 146] on button "Volgende vraag" at bounding box center [333, 150] width 319 height 22
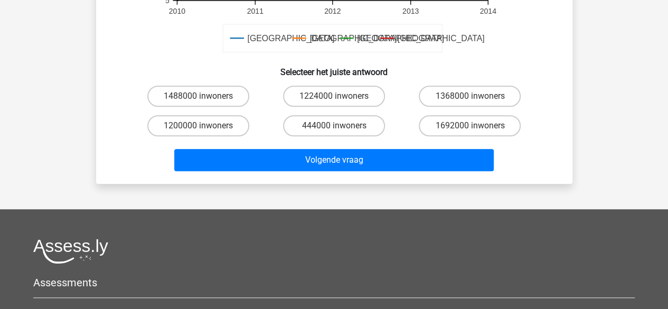
scroll to position [389, 0]
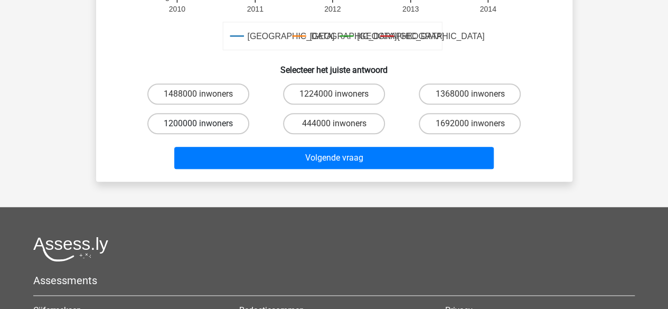
click at [186, 122] on label "1200000 inwoners" at bounding box center [198, 123] width 102 height 21
click at [198, 124] on input "1200000 inwoners" at bounding box center [201, 127] width 7 height 7
radio input "true"
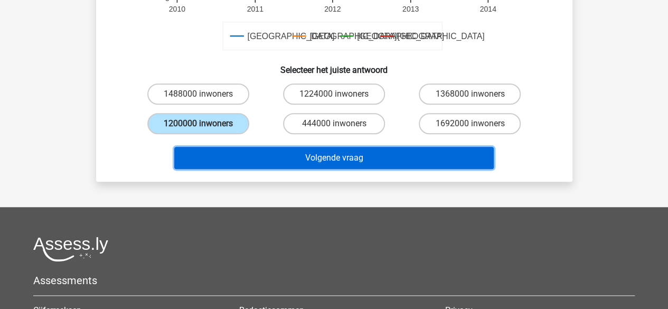
click at [300, 161] on button "Volgende vraag" at bounding box center [333, 158] width 319 height 22
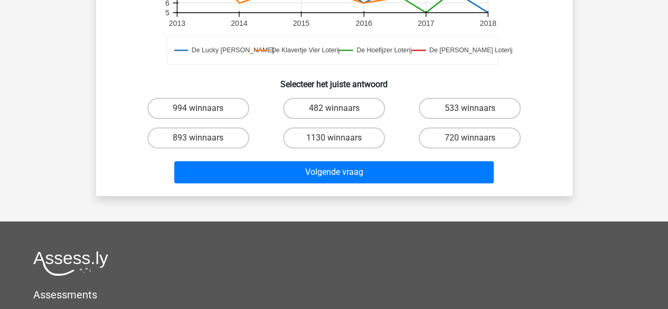
scroll to position [412, 0]
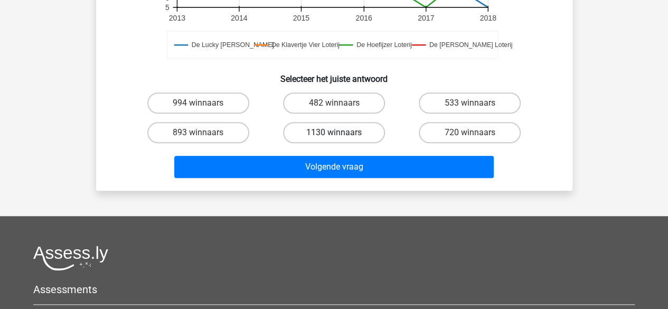
click at [356, 128] on label "1130 winnaars" at bounding box center [334, 132] width 102 height 21
click at [341, 133] on input "1130 winnaars" at bounding box center [337, 136] width 7 height 7
radio input "true"
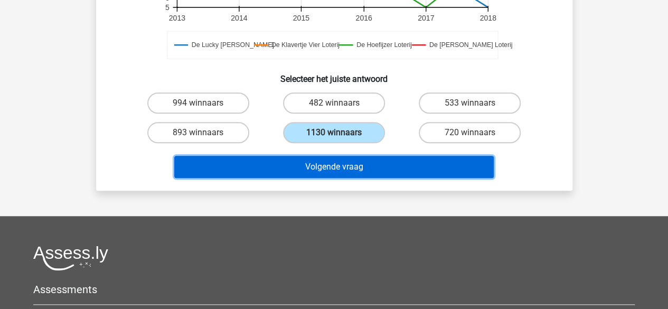
click at [377, 166] on button "Volgende vraag" at bounding box center [333, 167] width 319 height 22
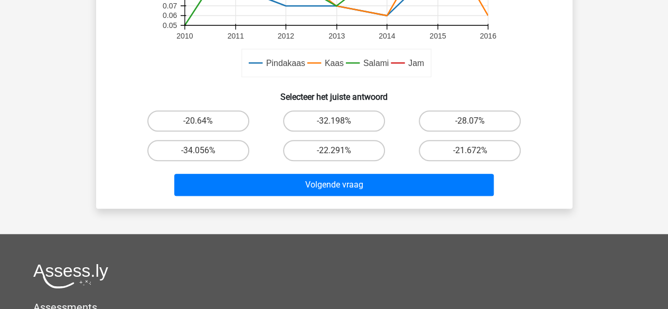
scroll to position [377, 0]
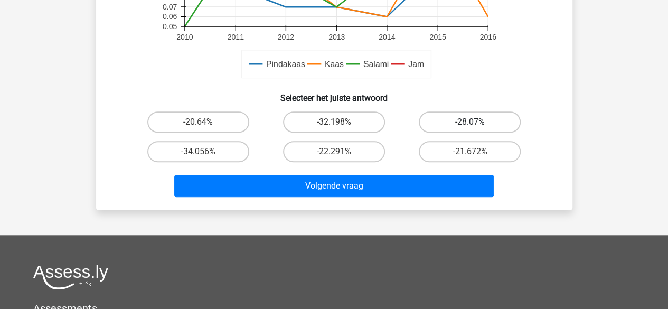
click at [490, 119] on label "-28.07%" at bounding box center [470, 121] width 102 height 21
click at [477, 122] on input "-28.07%" at bounding box center [473, 125] width 7 height 7
radio input "true"
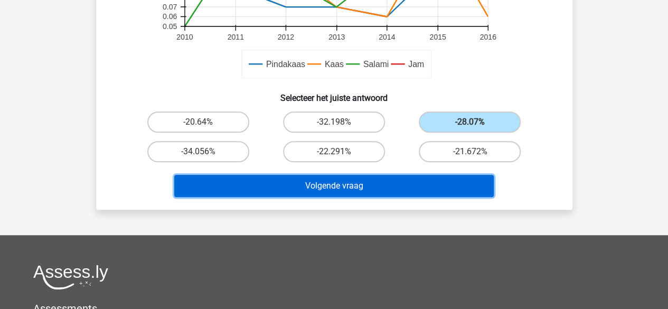
click at [336, 185] on button "Volgende vraag" at bounding box center [333, 186] width 319 height 22
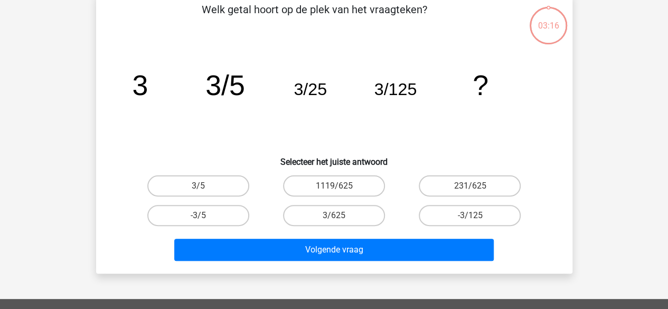
scroll to position [49, 0]
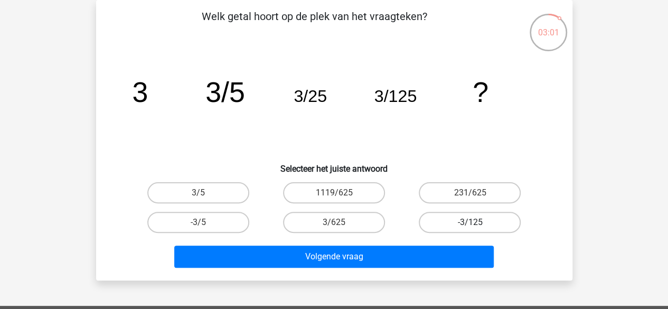
click at [445, 222] on label "-3/125" at bounding box center [470, 222] width 102 height 21
click at [470, 222] on input "-3/125" at bounding box center [473, 225] width 7 height 7
radio input "true"
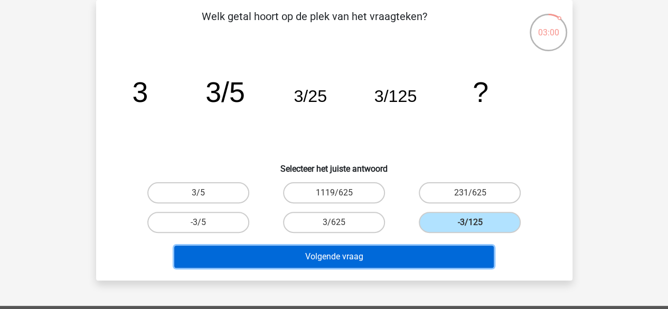
click at [391, 259] on button "Volgende vraag" at bounding box center [333, 257] width 319 height 22
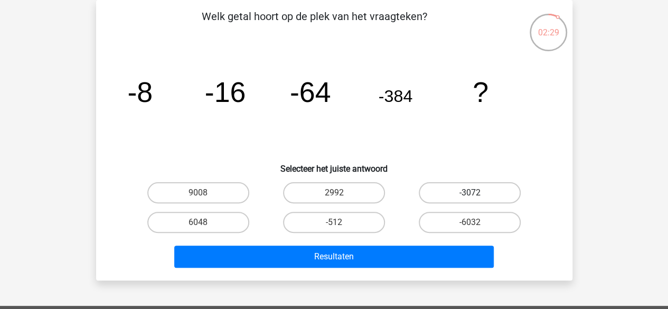
click at [461, 197] on label "-3072" at bounding box center [470, 192] width 102 height 21
click at [470, 197] on input "-3072" at bounding box center [473, 196] width 7 height 7
radio input "true"
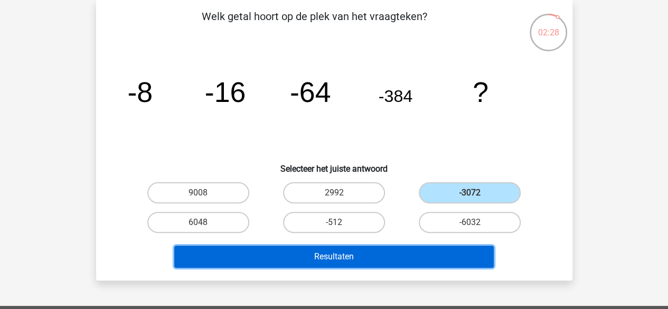
click at [391, 262] on button "Resultaten" at bounding box center [333, 257] width 319 height 22
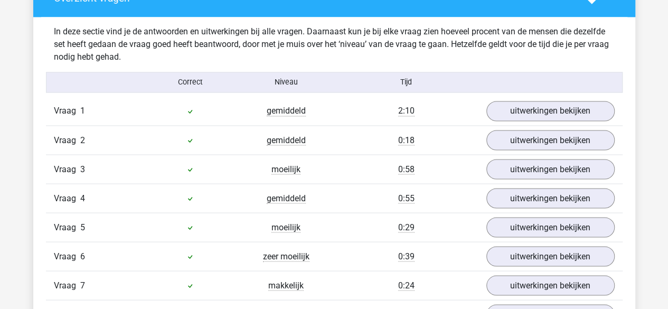
scroll to position [885, 0]
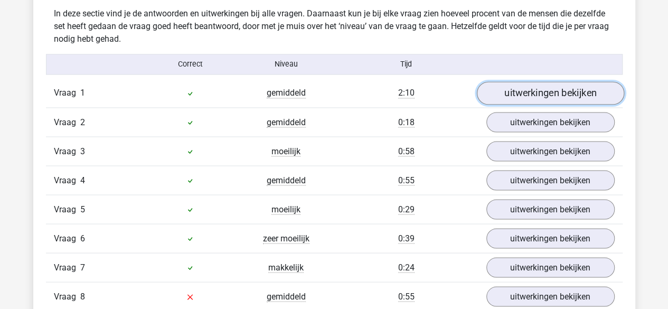
click at [541, 94] on link "uitwerkingen bekijken" at bounding box center [549, 93] width 147 height 23
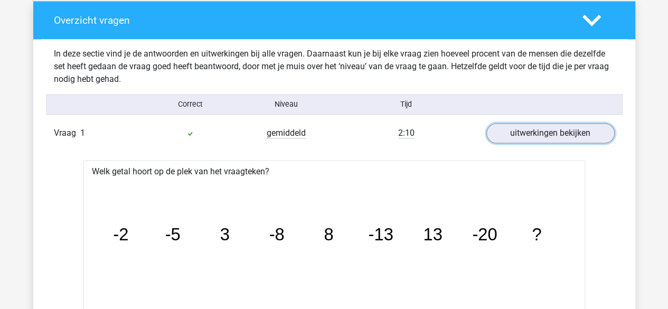
scroll to position [912, 0]
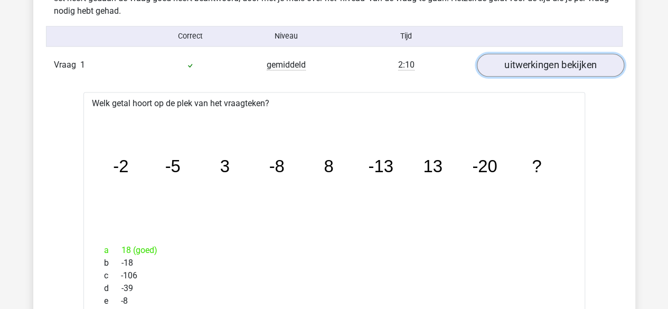
click at [542, 70] on link "uitwerkingen bekijken" at bounding box center [549, 65] width 147 height 23
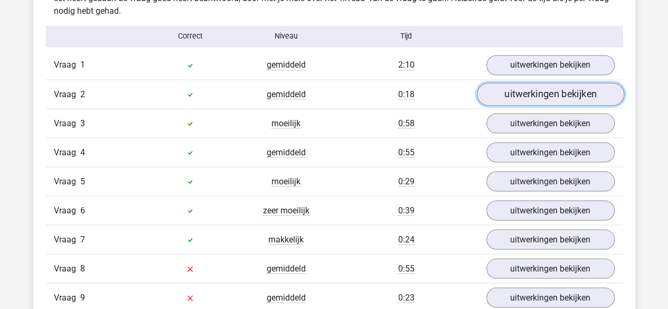
click at [519, 99] on link "uitwerkingen bekijken" at bounding box center [549, 94] width 147 height 23
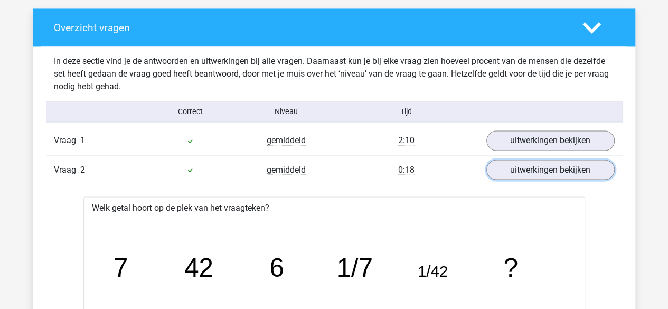
scroll to position [808, 0]
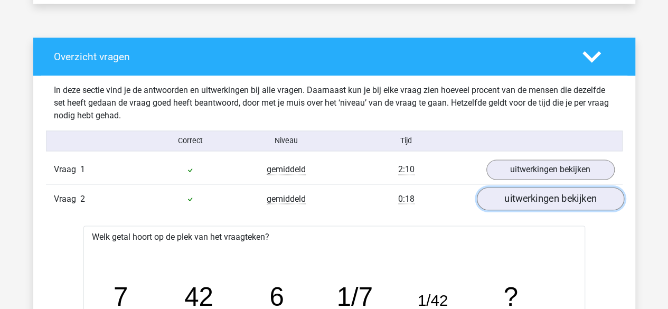
click at [522, 203] on link "uitwerkingen bekijken" at bounding box center [549, 198] width 147 height 23
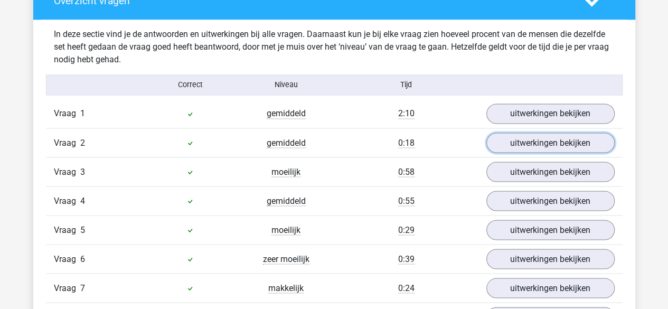
scroll to position [867, 0]
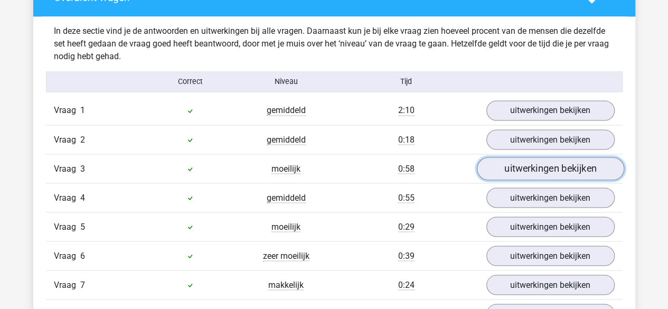
click at [511, 166] on link "uitwerkingen bekijken" at bounding box center [549, 168] width 147 height 23
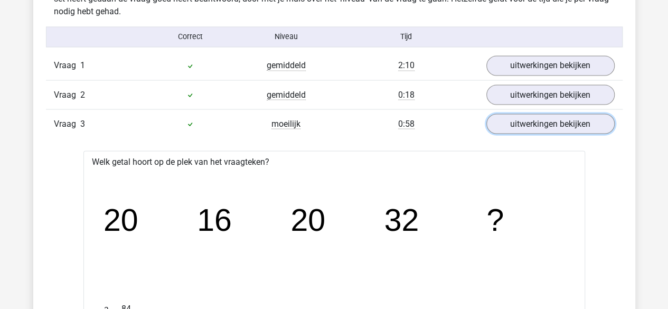
scroll to position [899, 0]
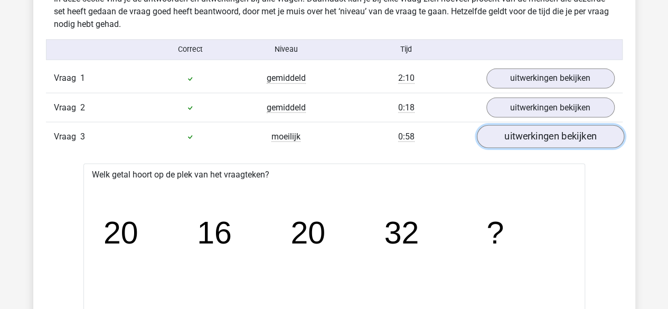
click at [551, 133] on link "uitwerkingen bekijken" at bounding box center [549, 136] width 147 height 23
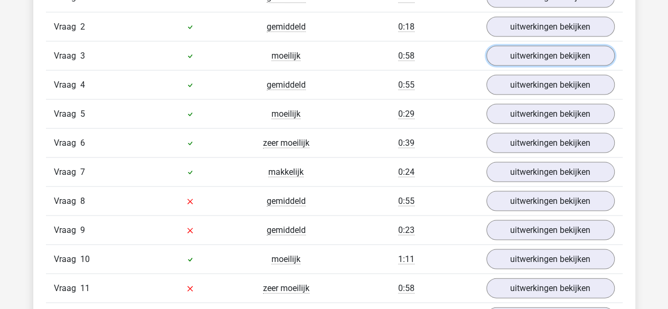
scroll to position [998, 0]
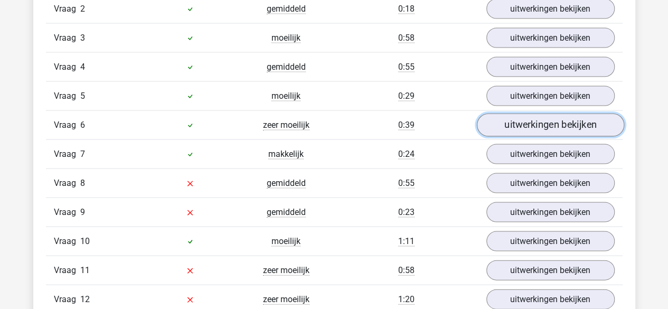
click at [503, 128] on link "uitwerkingen bekijken" at bounding box center [549, 125] width 147 height 23
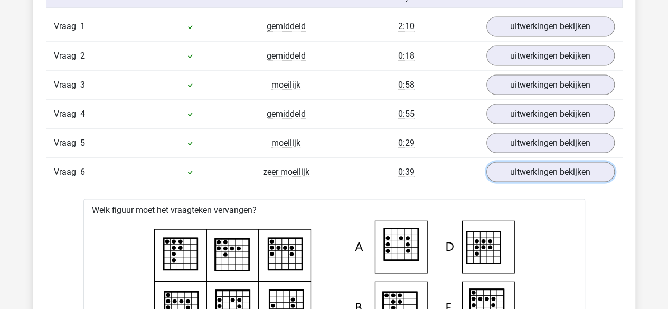
scroll to position [988, 0]
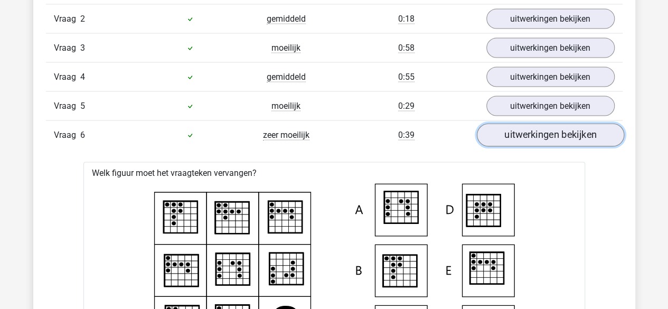
click at [546, 131] on link "uitwerkingen bekijken" at bounding box center [549, 135] width 147 height 23
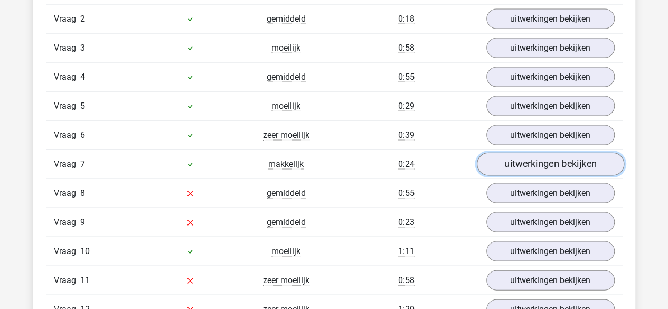
click at [544, 164] on link "uitwerkingen bekijken" at bounding box center [549, 164] width 147 height 23
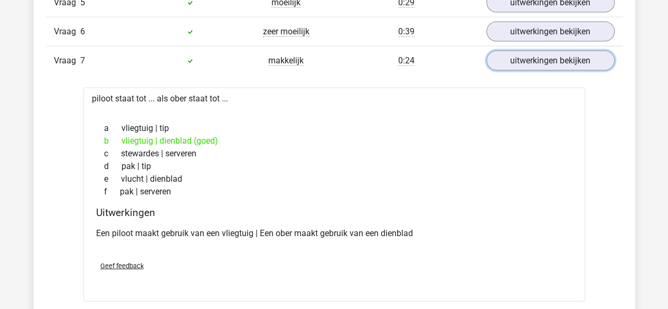
scroll to position [1095, 0]
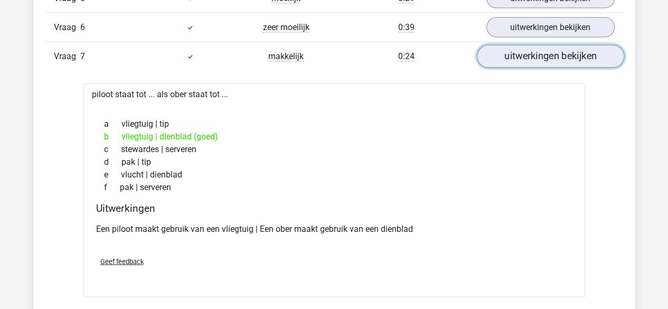
click at [513, 59] on link "uitwerkingen bekijken" at bounding box center [549, 56] width 147 height 23
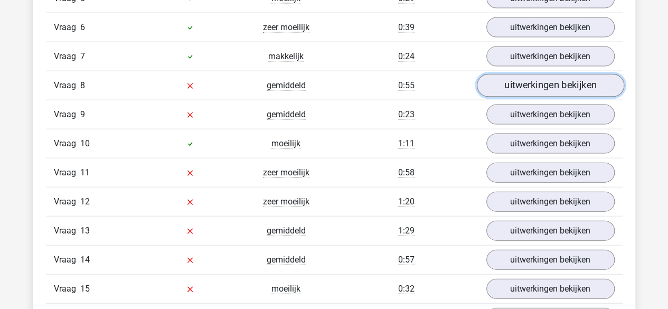
click at [503, 89] on link "uitwerkingen bekijken" at bounding box center [549, 85] width 147 height 23
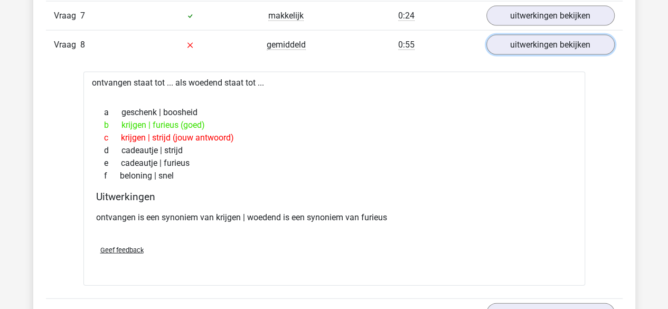
scroll to position [1132, 0]
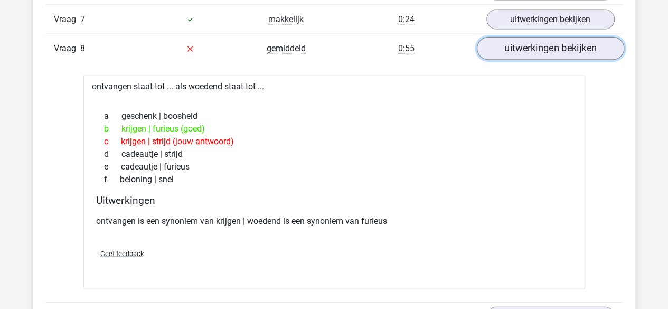
click at [511, 53] on link "uitwerkingen bekijken" at bounding box center [549, 48] width 147 height 23
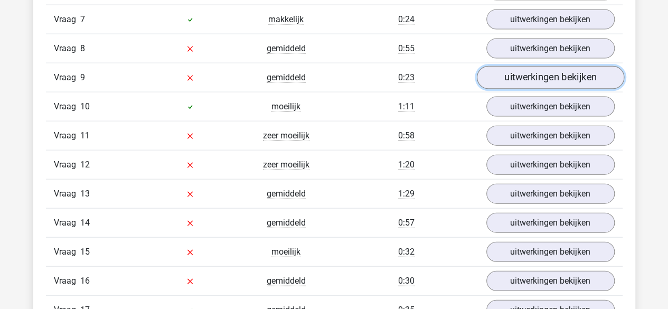
click at [520, 77] on link "uitwerkingen bekijken" at bounding box center [549, 78] width 147 height 23
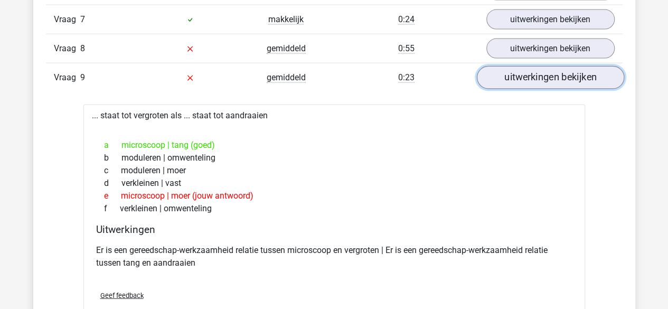
click at [520, 77] on link "uitwerkingen bekijken" at bounding box center [549, 78] width 147 height 23
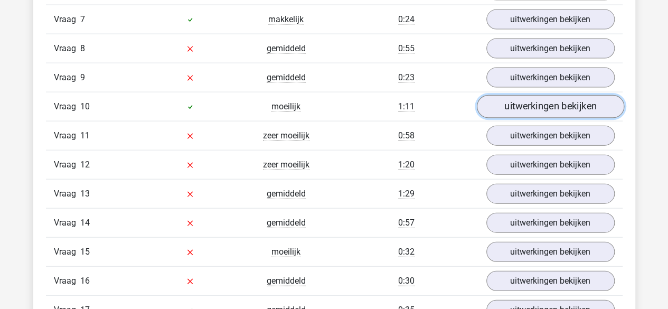
click at [524, 102] on link "uitwerkingen bekijken" at bounding box center [549, 107] width 147 height 23
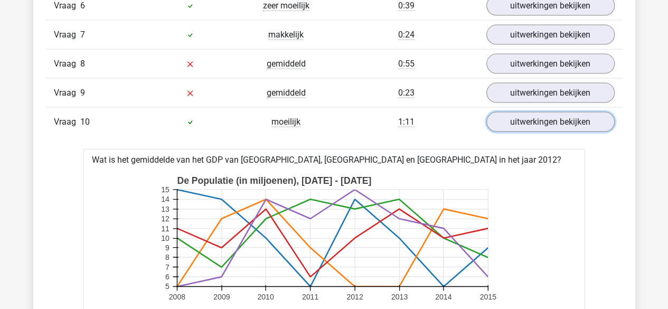
scroll to position [1108, 0]
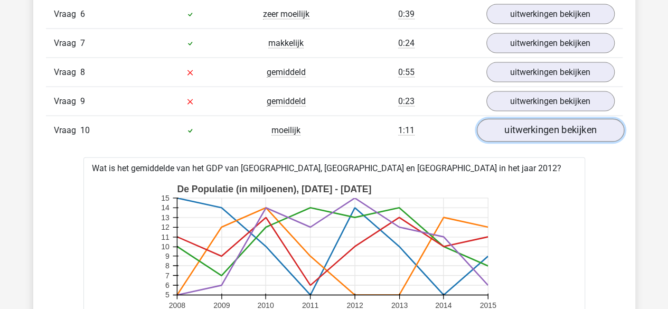
click at [584, 125] on link "uitwerkingen bekijken" at bounding box center [549, 130] width 147 height 23
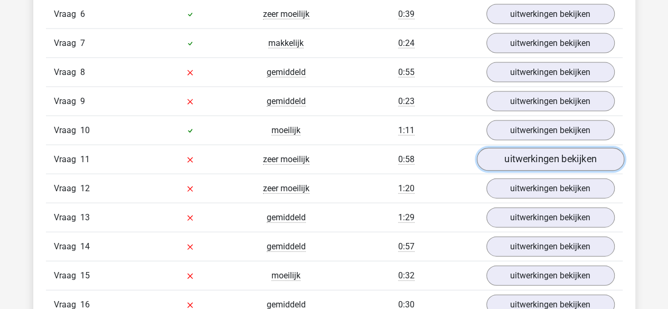
click at [567, 151] on link "uitwerkingen bekijken" at bounding box center [549, 159] width 147 height 23
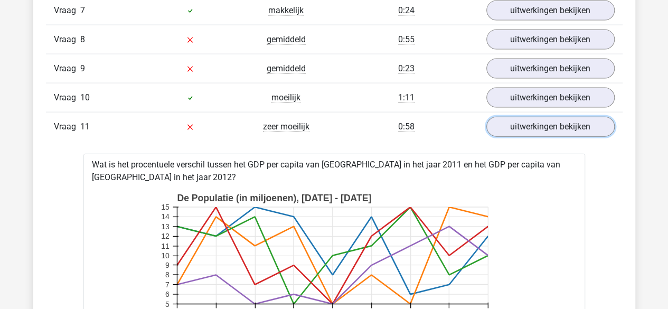
scroll to position [1145, 0]
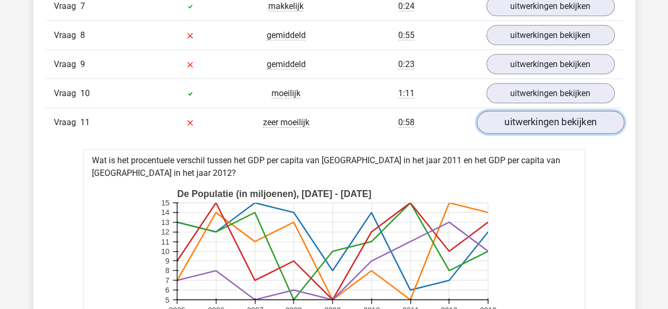
click at [598, 123] on link "uitwerkingen bekijken" at bounding box center [549, 122] width 147 height 23
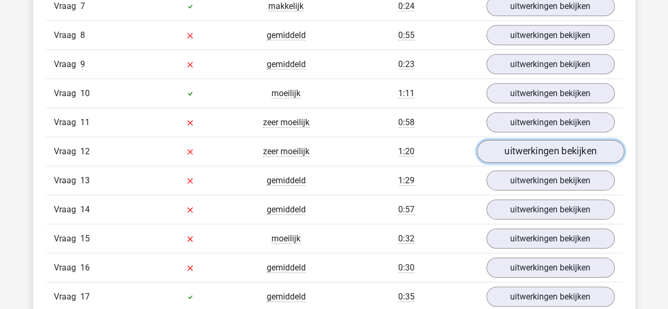
click at [553, 145] on link "uitwerkingen bekijken" at bounding box center [549, 151] width 147 height 23
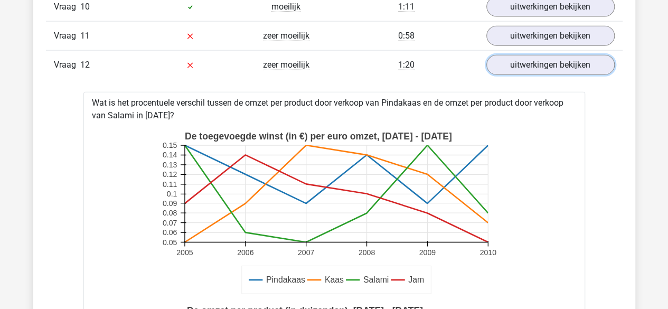
scroll to position [1215, 0]
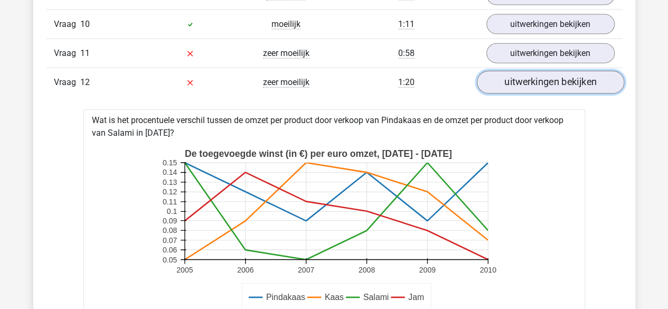
click at [570, 79] on link "uitwerkingen bekijken" at bounding box center [549, 82] width 147 height 23
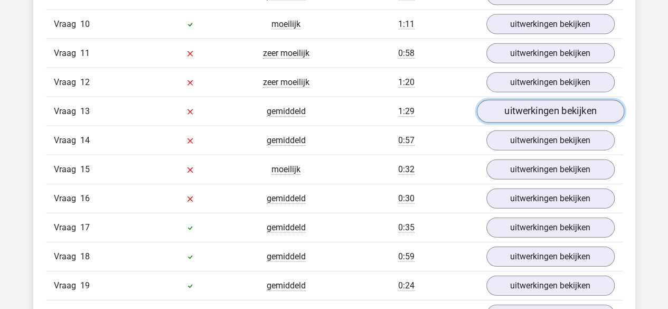
click at [537, 100] on link "uitwerkingen bekijken" at bounding box center [549, 111] width 147 height 23
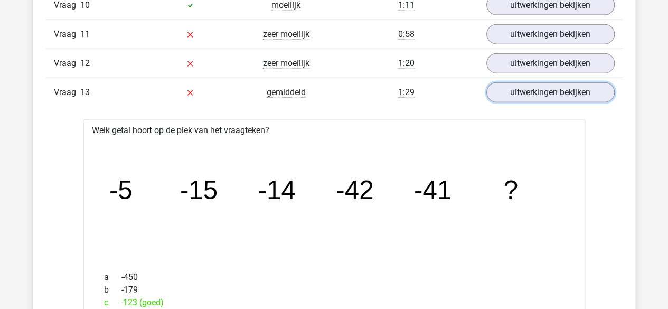
scroll to position [1225, 0]
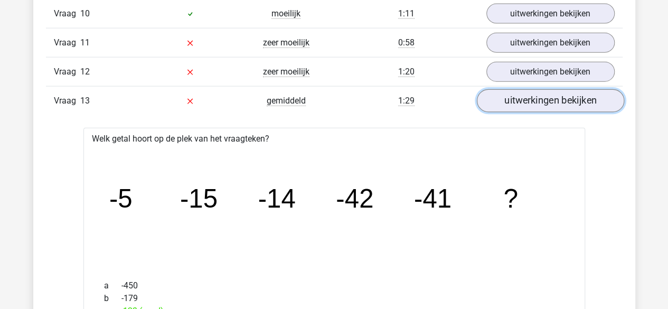
click at [541, 97] on link "uitwerkingen bekijken" at bounding box center [549, 101] width 147 height 23
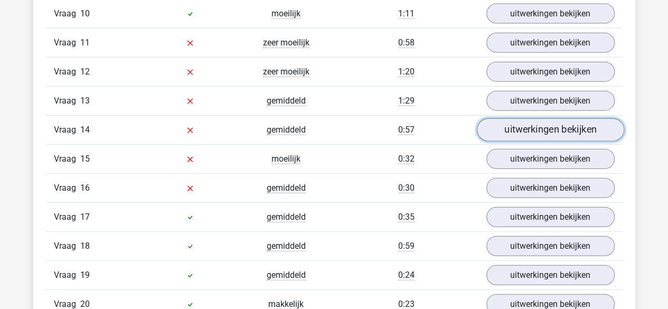
click at [529, 128] on link "uitwerkingen bekijken" at bounding box center [549, 130] width 147 height 23
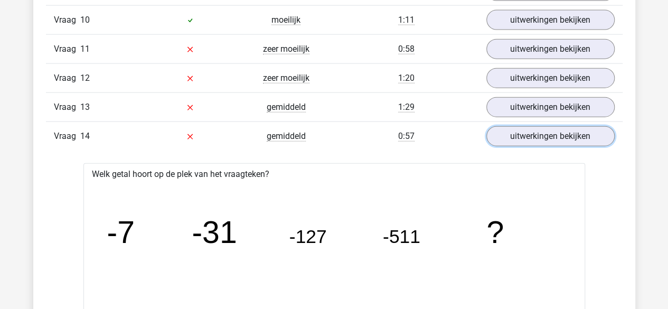
scroll to position [1236, 0]
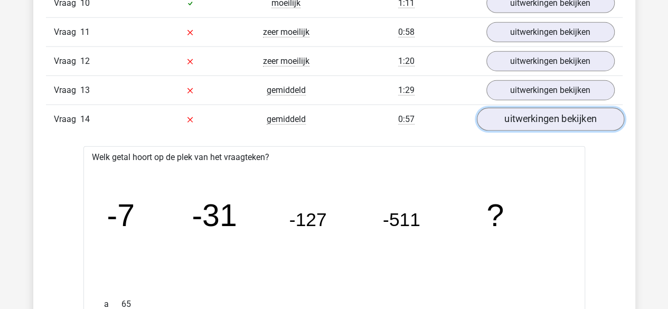
click at [566, 117] on link "uitwerkingen bekijken" at bounding box center [549, 119] width 147 height 23
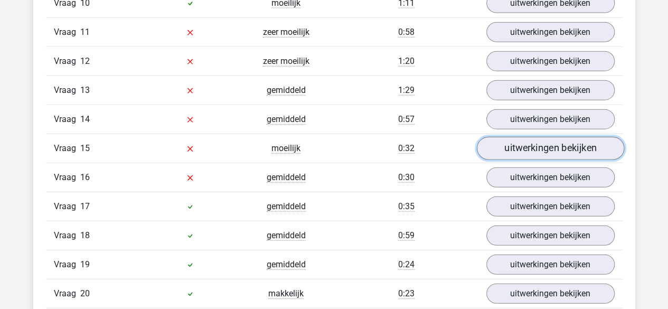
click at [546, 145] on link "uitwerkingen bekijken" at bounding box center [549, 148] width 147 height 23
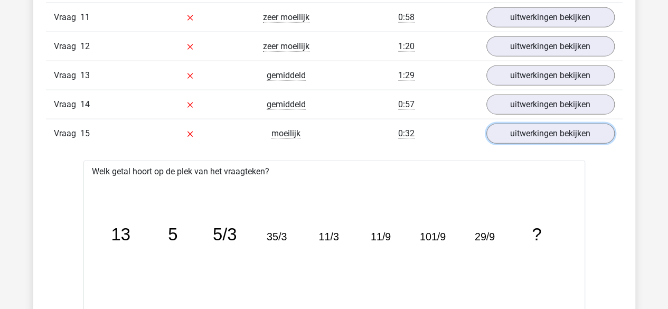
scroll to position [1255, 0]
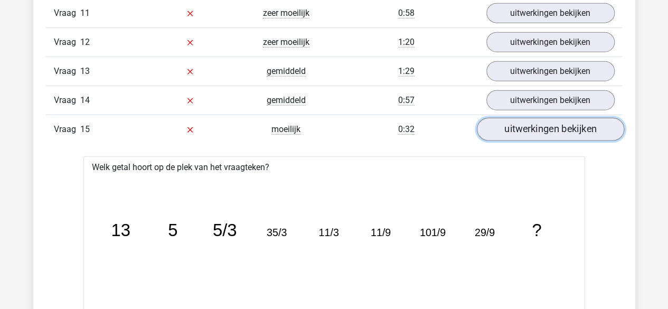
click at [586, 119] on link "uitwerkingen bekijken" at bounding box center [549, 129] width 147 height 23
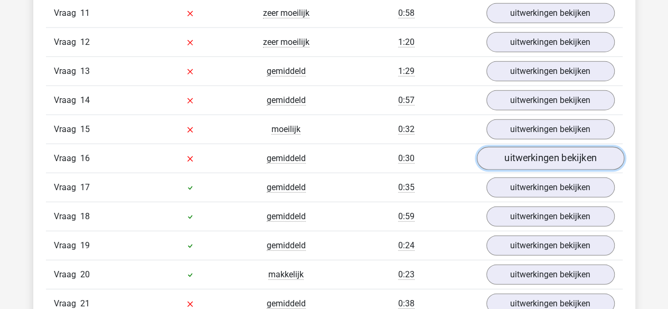
click at [534, 157] on link "uitwerkingen bekijken" at bounding box center [549, 158] width 147 height 23
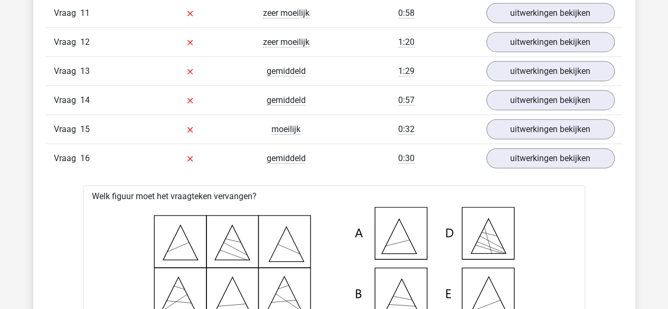
drag, startPoint x: 666, startPoint y: 137, endPoint x: 669, endPoint y: 163, distance: 26.5
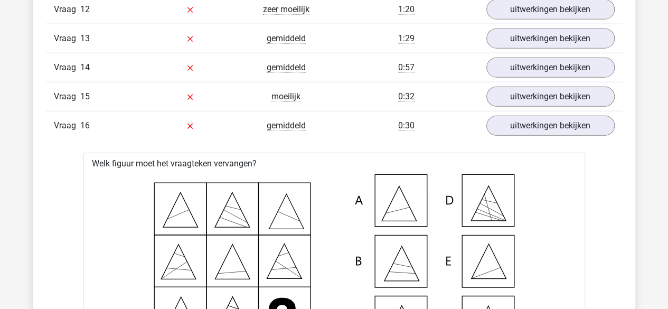
scroll to position [1304, 0]
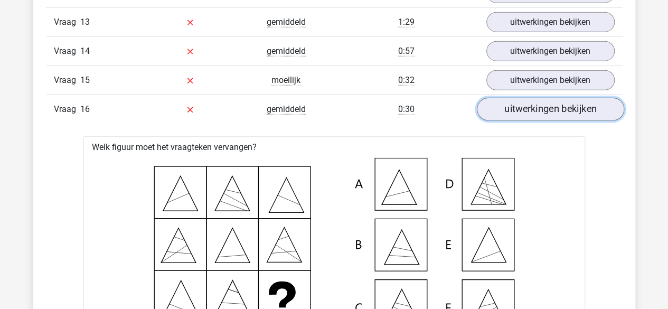
click at [576, 102] on link "uitwerkingen bekijken" at bounding box center [549, 109] width 147 height 23
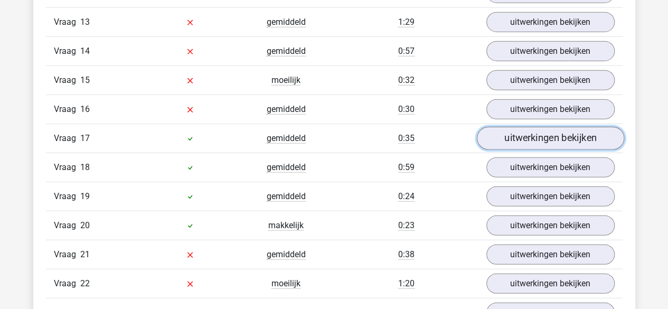
click at [566, 127] on link "uitwerkingen bekijken" at bounding box center [549, 138] width 147 height 23
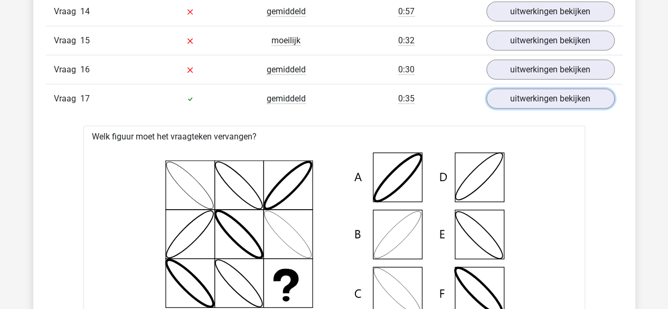
scroll to position [1339, 0]
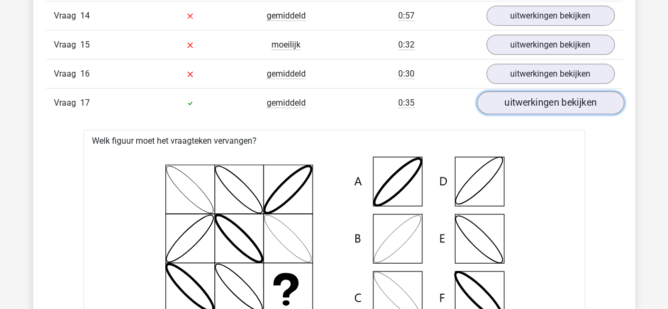
click at [564, 97] on link "uitwerkingen bekijken" at bounding box center [549, 103] width 147 height 23
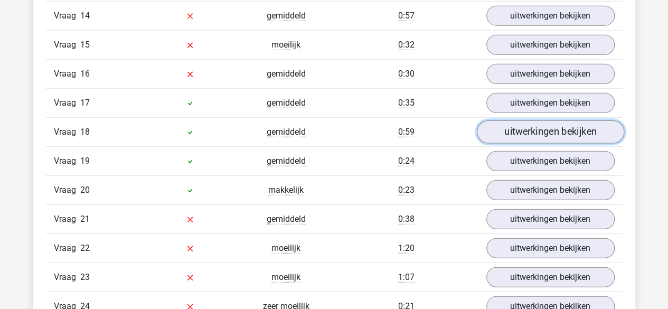
click at [552, 121] on link "uitwerkingen bekijken" at bounding box center [549, 132] width 147 height 23
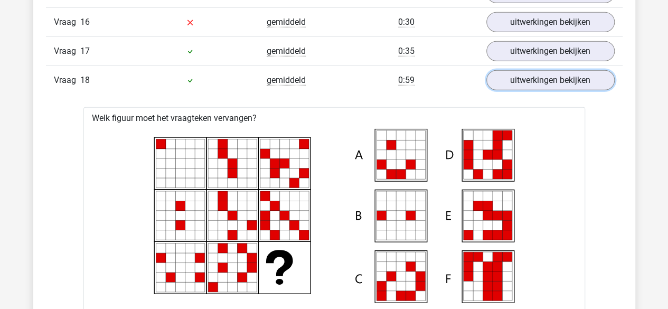
scroll to position [1399, 0]
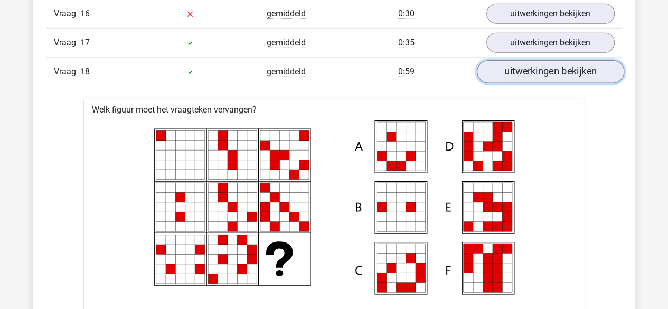
click at [563, 65] on link "uitwerkingen bekijken" at bounding box center [549, 72] width 147 height 23
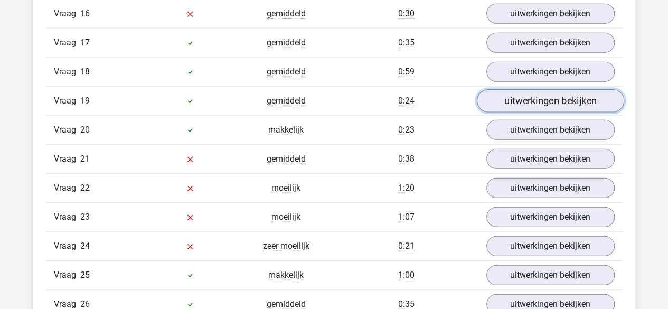
click at [560, 92] on link "uitwerkingen bekijken" at bounding box center [549, 101] width 147 height 23
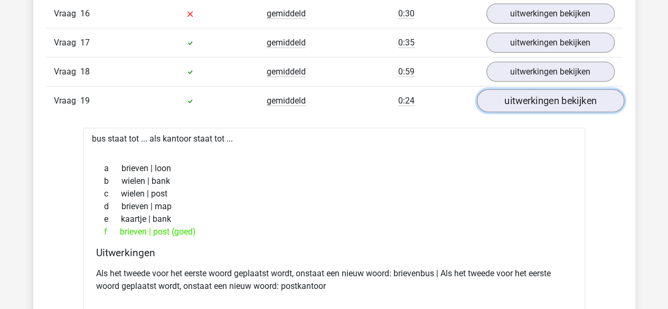
click at [575, 99] on link "uitwerkingen bekijken" at bounding box center [549, 101] width 147 height 23
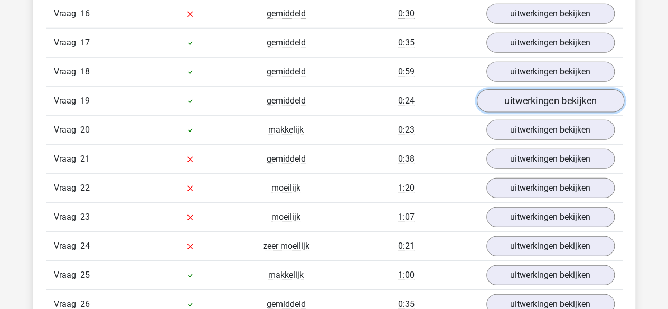
click at [575, 99] on link "uitwerkingen bekijken" at bounding box center [549, 101] width 147 height 23
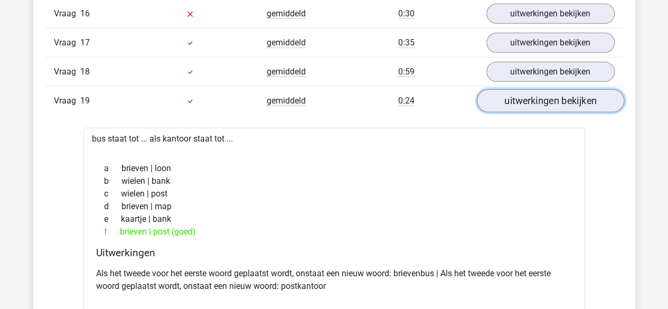
click at [575, 99] on link "uitwerkingen bekijken" at bounding box center [549, 101] width 147 height 23
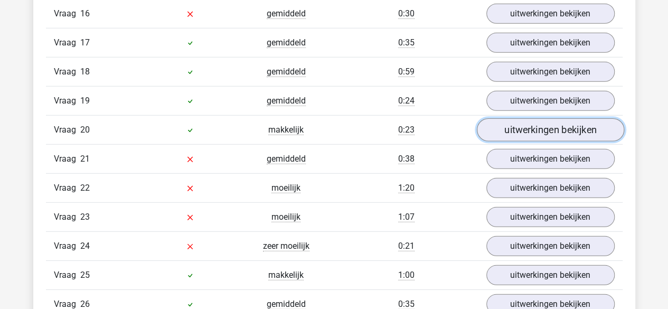
click at [549, 119] on link "uitwerkingen bekijken" at bounding box center [549, 130] width 147 height 23
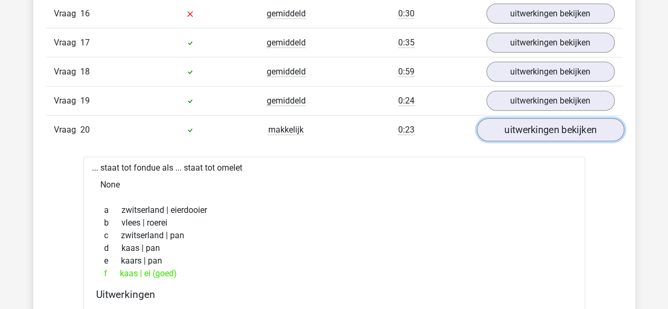
click at [549, 119] on link "uitwerkingen bekijken" at bounding box center [549, 130] width 147 height 23
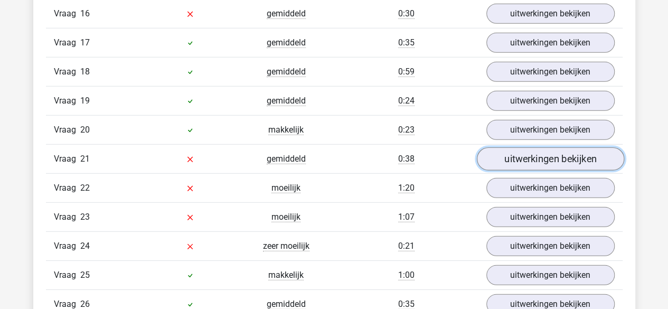
click at [517, 153] on link "uitwerkingen bekijken" at bounding box center [549, 159] width 147 height 23
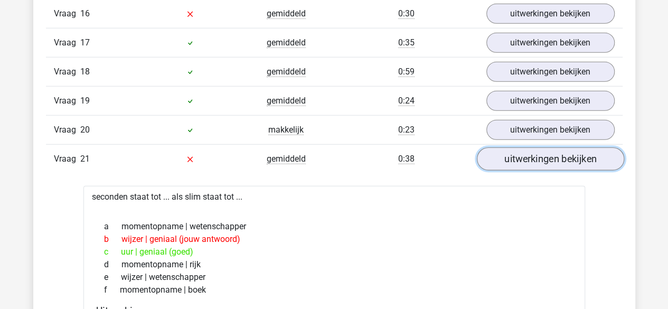
click at [549, 155] on link "uitwerkingen bekijken" at bounding box center [549, 159] width 147 height 23
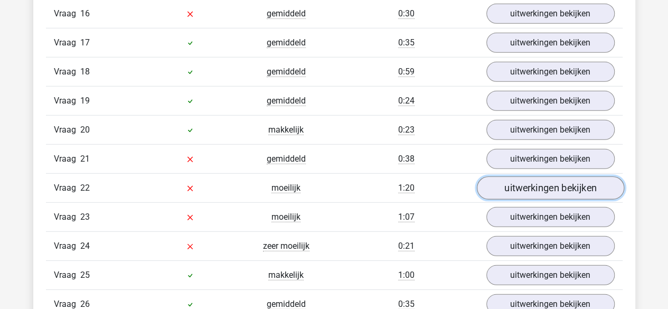
click at [514, 178] on link "uitwerkingen bekijken" at bounding box center [549, 188] width 147 height 23
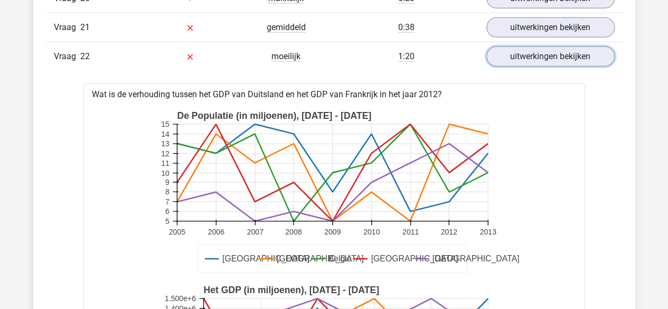
scroll to position [1513, 0]
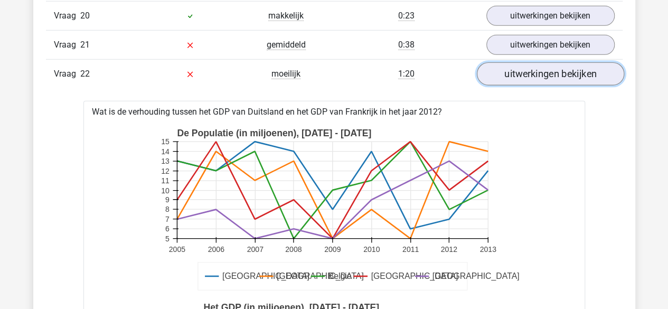
click at [542, 65] on link "uitwerkingen bekijken" at bounding box center [549, 74] width 147 height 23
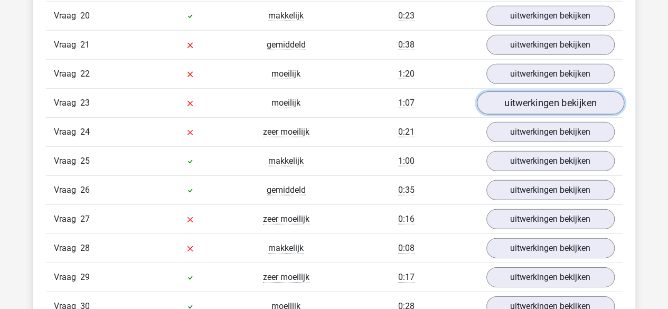
click at [580, 99] on link "uitwerkingen bekijken" at bounding box center [549, 103] width 147 height 23
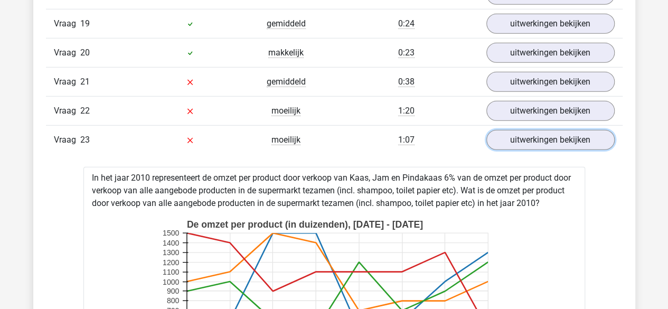
scroll to position [1503, 0]
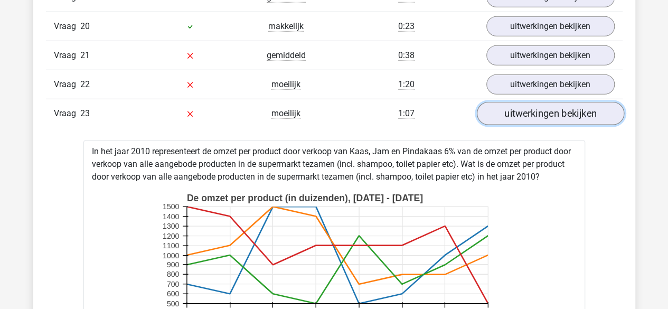
click at [542, 105] on link "uitwerkingen bekijken" at bounding box center [549, 113] width 147 height 23
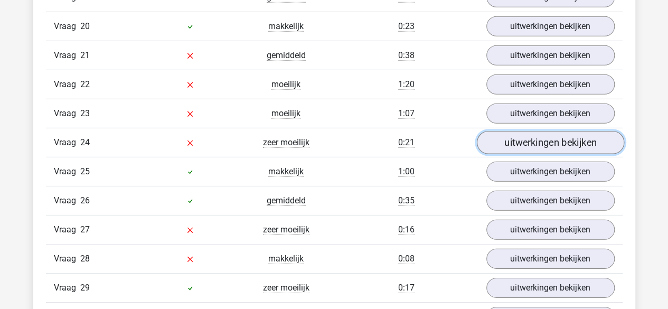
click at [585, 131] on link "uitwerkingen bekijken" at bounding box center [549, 142] width 147 height 23
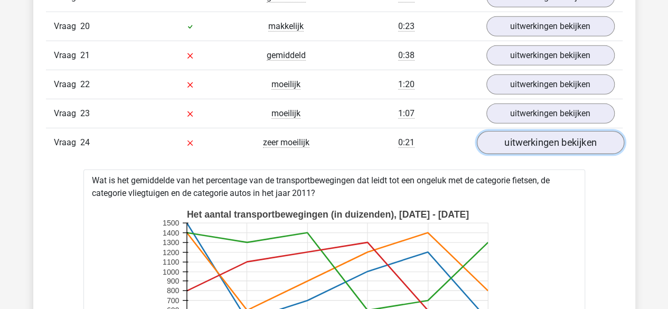
click at [585, 131] on link "uitwerkingen bekijken" at bounding box center [549, 142] width 147 height 23
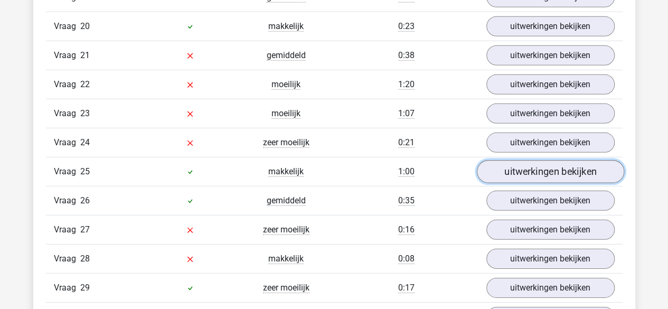
click at [551, 161] on link "uitwerkingen bekijken" at bounding box center [549, 172] width 147 height 23
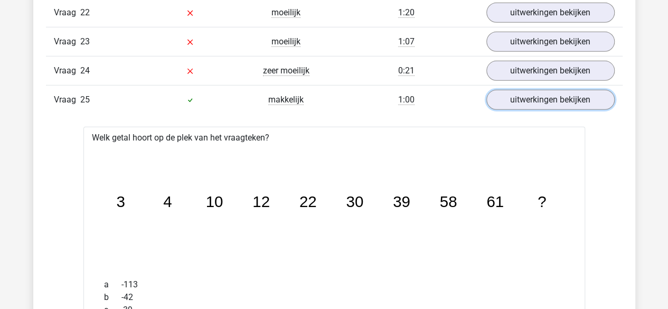
scroll to position [1579, 0]
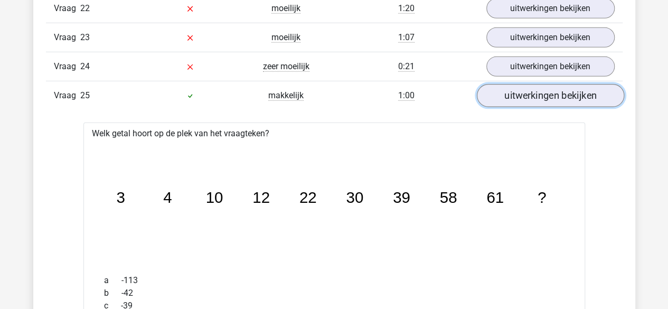
click at [563, 84] on link "uitwerkingen bekijken" at bounding box center [549, 95] width 147 height 23
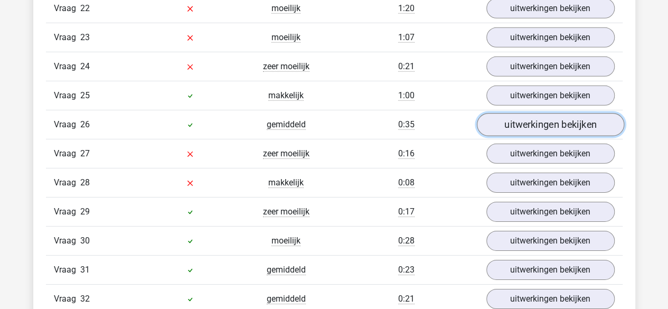
click at [542, 114] on link "uitwerkingen bekijken" at bounding box center [549, 125] width 147 height 23
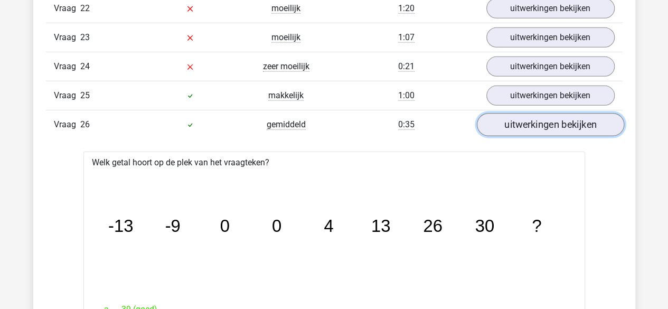
click at [542, 114] on link "uitwerkingen bekijken" at bounding box center [549, 125] width 147 height 23
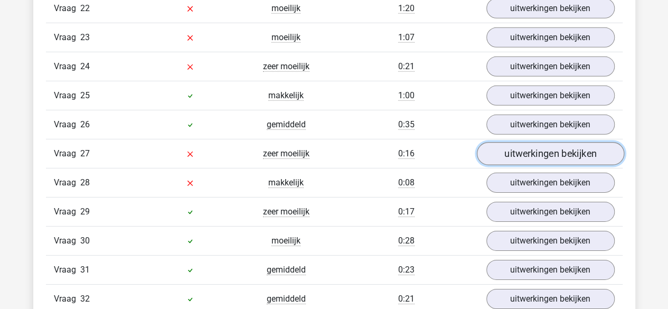
click at [506, 145] on link "uitwerkingen bekijken" at bounding box center [549, 154] width 147 height 23
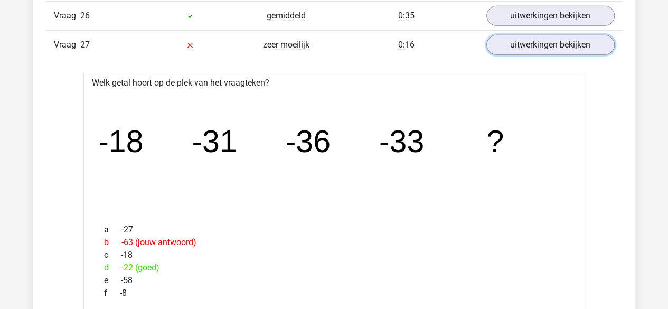
scroll to position [1670, 0]
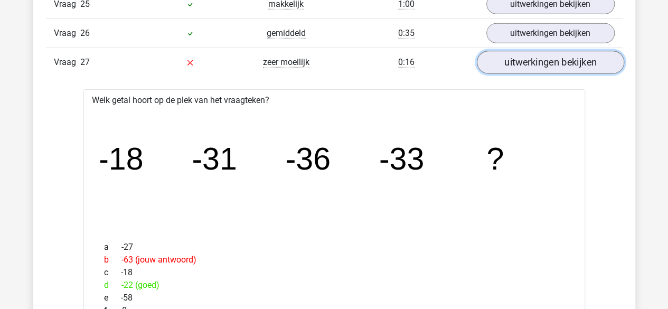
click at [547, 51] on link "uitwerkingen bekijken" at bounding box center [549, 62] width 147 height 23
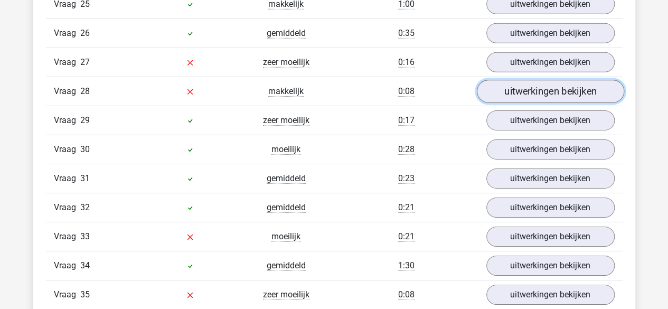
click at [542, 80] on link "uitwerkingen bekijken" at bounding box center [549, 91] width 147 height 23
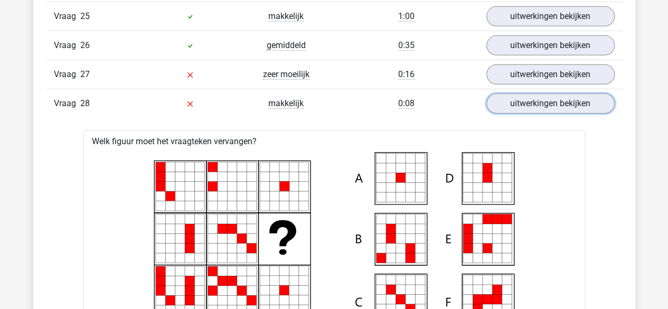
scroll to position [1650, 0]
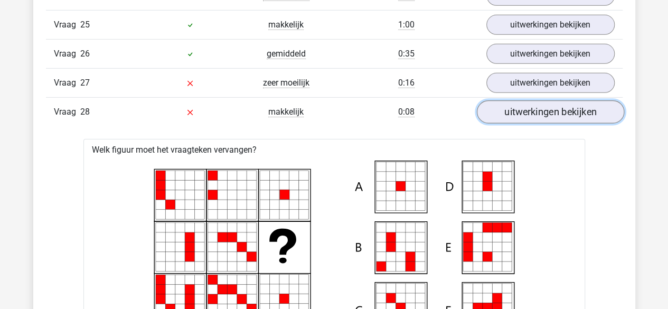
click at [572, 101] on link "uitwerkingen bekijken" at bounding box center [549, 112] width 147 height 23
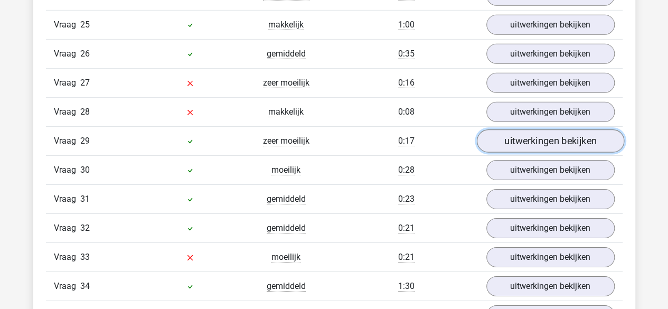
click at [514, 130] on link "uitwerkingen bekijken" at bounding box center [549, 141] width 147 height 23
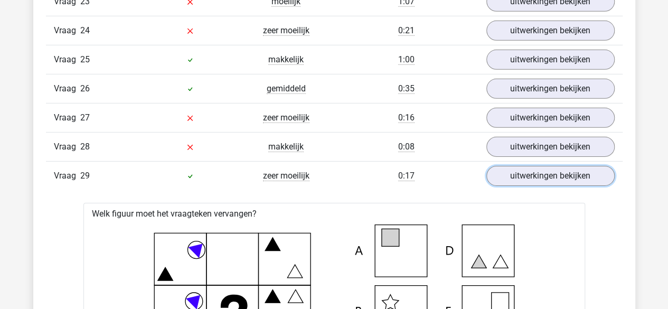
scroll to position [1631, 0]
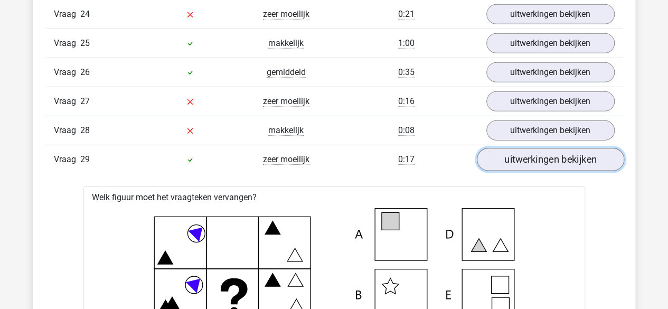
click at [553, 148] on link "uitwerkingen bekijken" at bounding box center [549, 159] width 147 height 23
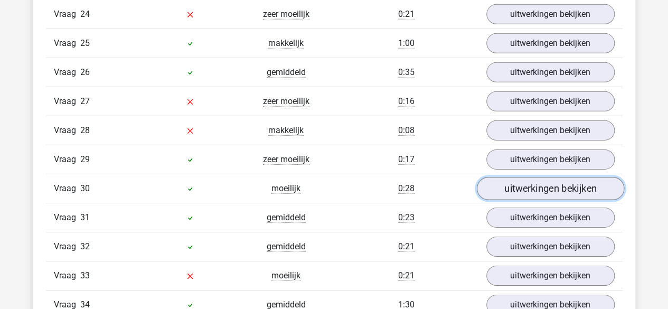
click at [550, 178] on link "uitwerkingen bekijken" at bounding box center [549, 188] width 147 height 23
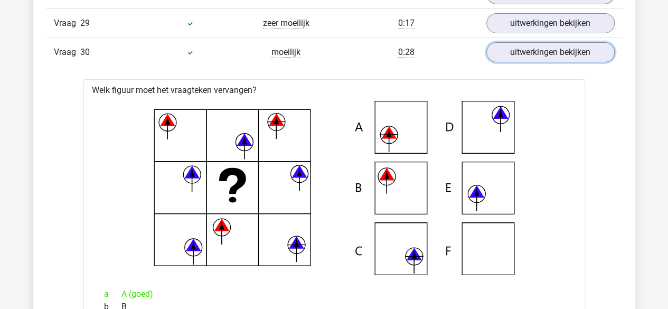
scroll to position [1767, 0]
click at [538, 42] on link "uitwerkingen bekijken" at bounding box center [549, 52] width 147 height 23
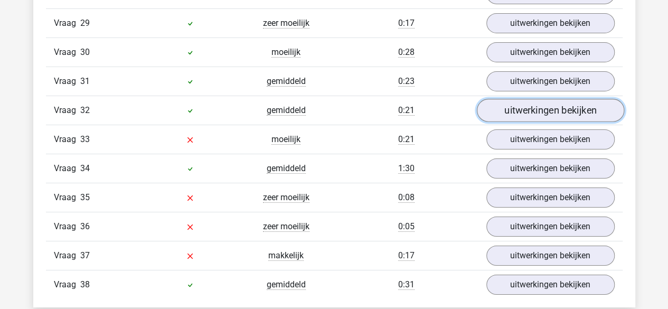
click at [538, 99] on link "uitwerkingen bekijken" at bounding box center [549, 110] width 147 height 23
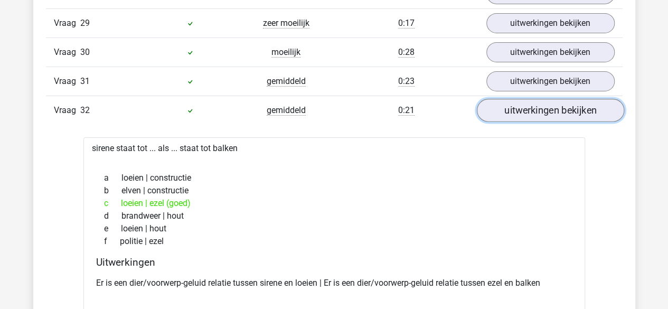
click at [538, 99] on link "uitwerkingen bekijken" at bounding box center [549, 110] width 147 height 23
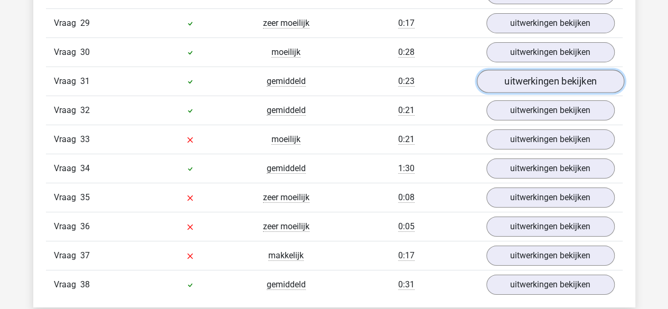
click at [519, 70] on link "uitwerkingen bekijken" at bounding box center [549, 81] width 147 height 23
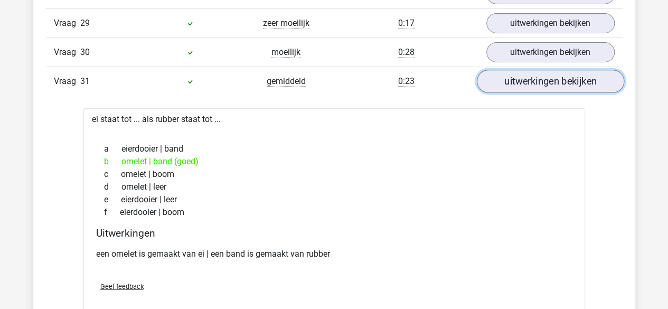
click at [492, 71] on link "uitwerkingen bekijken" at bounding box center [549, 81] width 147 height 23
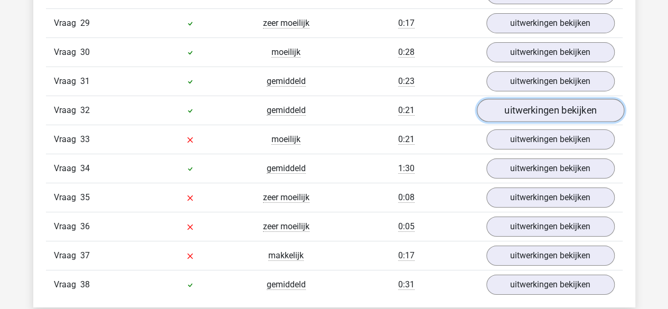
click at [507, 99] on link "uitwerkingen bekijken" at bounding box center [549, 110] width 147 height 23
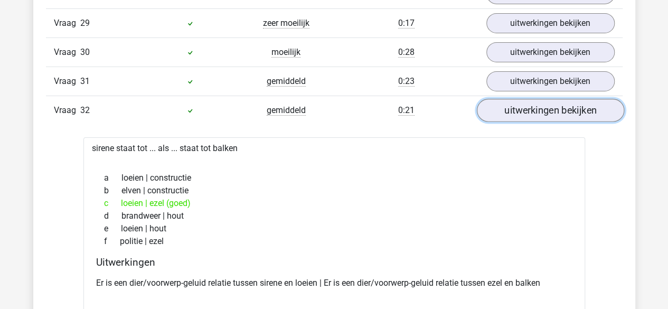
click at [507, 99] on link "uitwerkingen bekijken" at bounding box center [549, 110] width 147 height 23
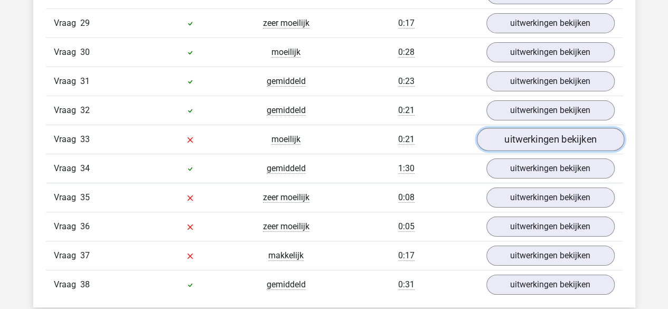
click at [505, 128] on link "uitwerkingen bekijken" at bounding box center [549, 139] width 147 height 23
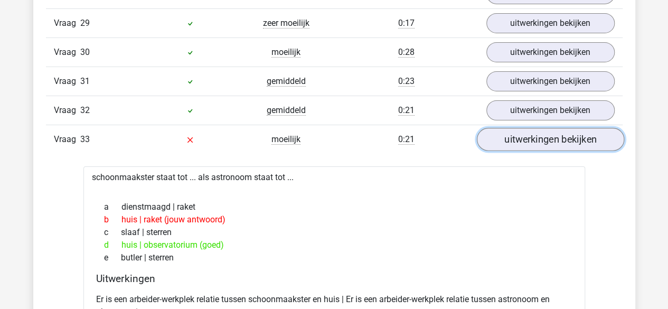
click at [505, 128] on link "uitwerkingen bekijken" at bounding box center [549, 139] width 147 height 23
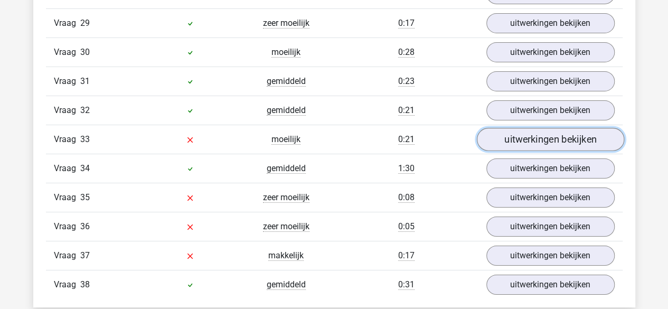
click at [502, 128] on link "uitwerkingen bekijken" at bounding box center [549, 139] width 147 height 23
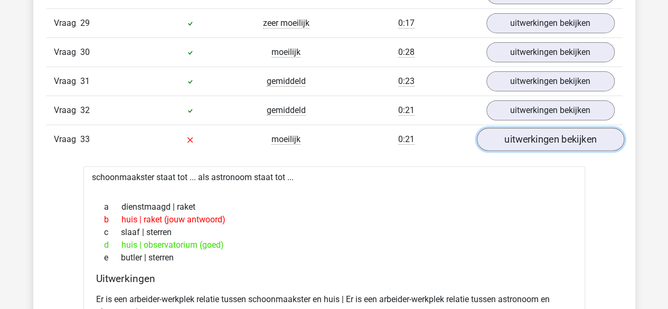
click at [502, 128] on link "uitwerkingen bekijken" at bounding box center [549, 139] width 147 height 23
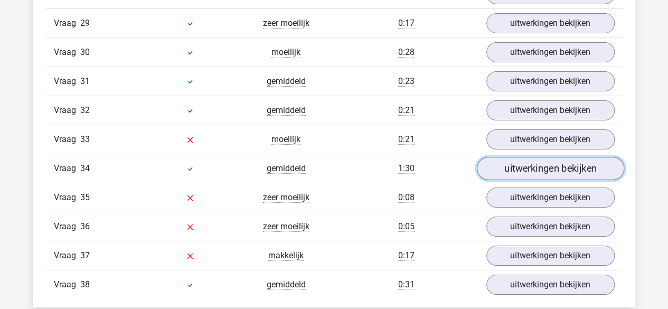
click at [502, 157] on link "uitwerkingen bekijken" at bounding box center [549, 168] width 147 height 23
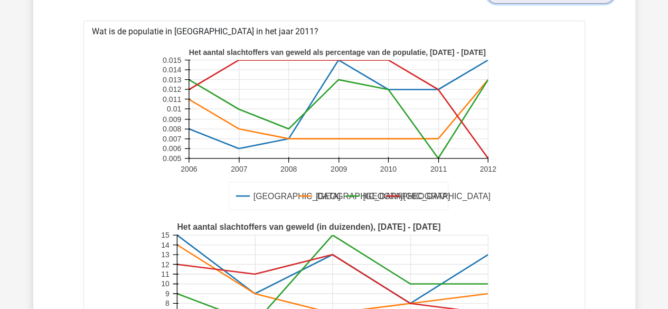
scroll to position [1795, 0]
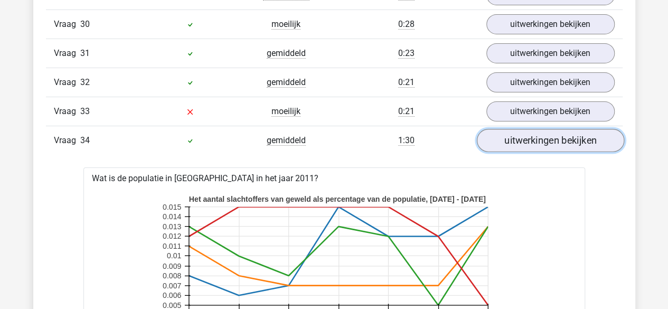
click at [555, 129] on link "uitwerkingen bekijken" at bounding box center [549, 140] width 147 height 23
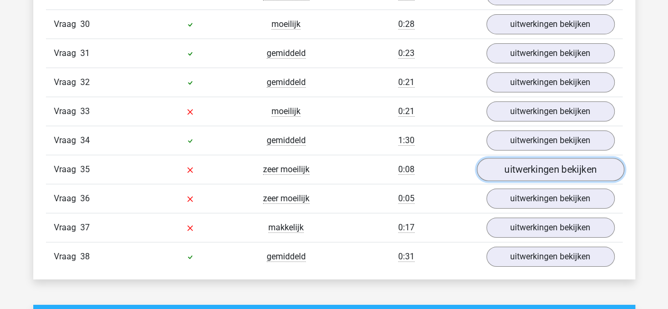
click at [566, 158] on link "uitwerkingen bekijken" at bounding box center [549, 169] width 147 height 23
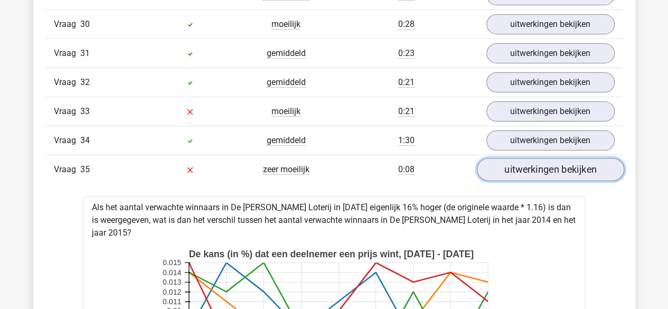
click at [589, 158] on link "uitwerkingen bekijken" at bounding box center [549, 169] width 147 height 23
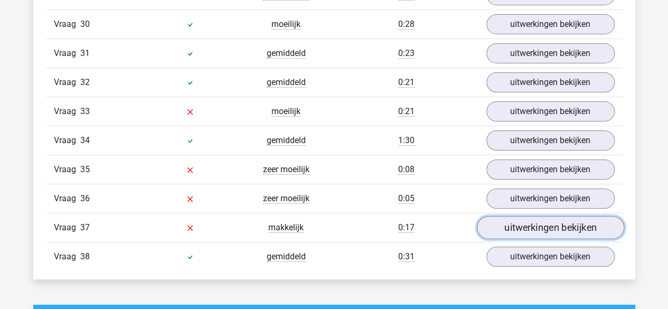
click at [542, 217] on link "uitwerkingen bekijken" at bounding box center [549, 228] width 147 height 23
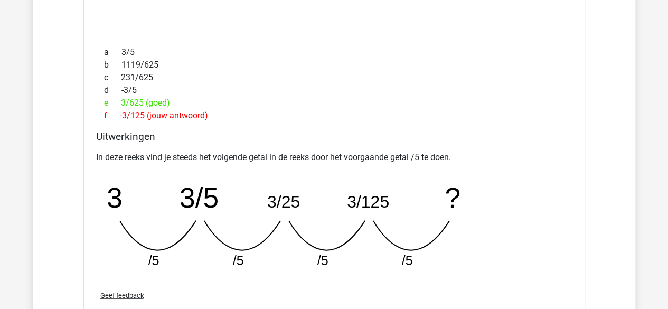
scroll to position [2151, 0]
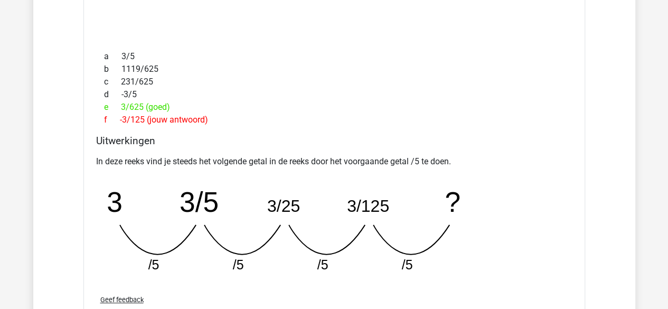
drag, startPoint x: 667, startPoint y: 219, endPoint x: 665, endPoint y: 200, distance: 18.7
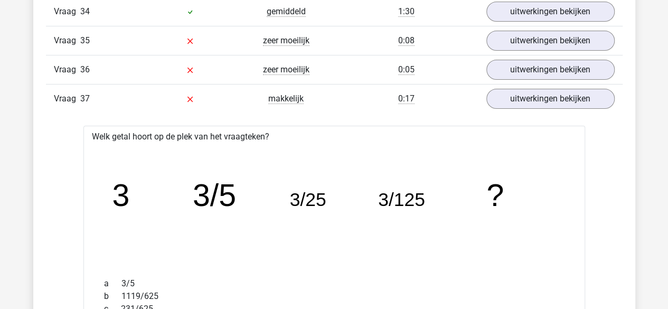
scroll to position [1928, 0]
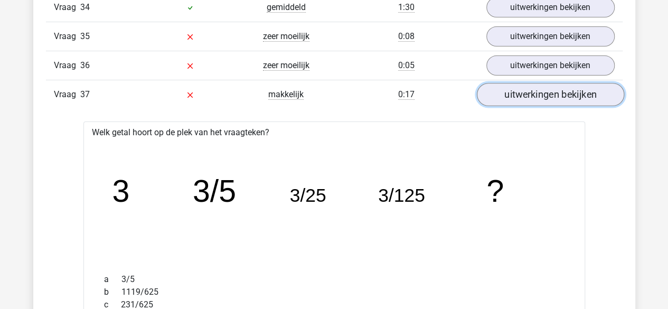
click at [568, 83] on link "uitwerkingen bekijken" at bounding box center [549, 94] width 147 height 23
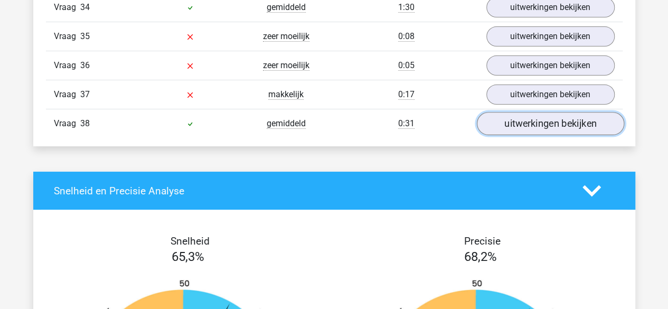
click at [563, 112] on link "uitwerkingen bekijken" at bounding box center [549, 123] width 147 height 23
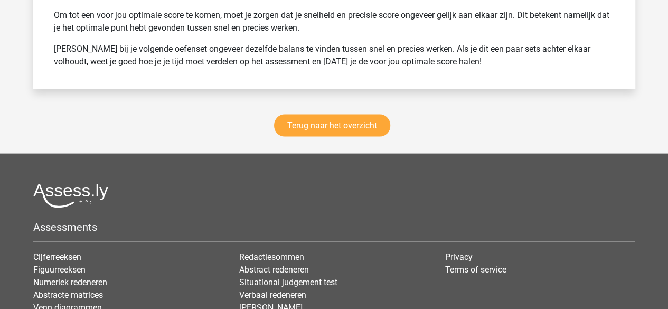
scroll to position [3068, 0]
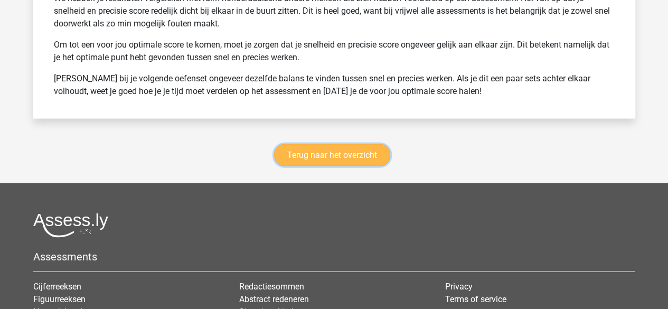
click at [296, 144] on link "Terug naar het overzicht" at bounding box center [332, 155] width 116 height 22
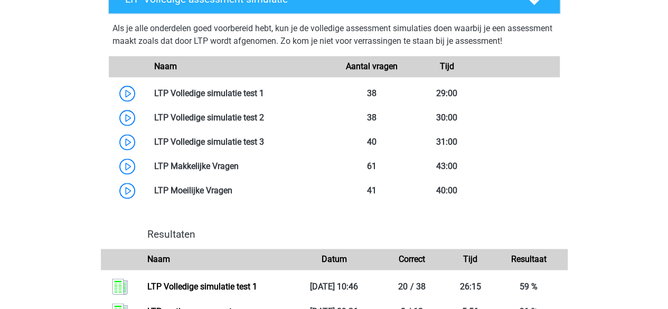
scroll to position [620, 0]
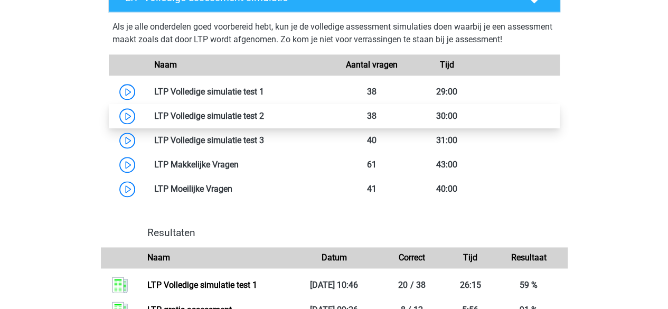
click at [264, 113] on link at bounding box center [264, 116] width 0 height 10
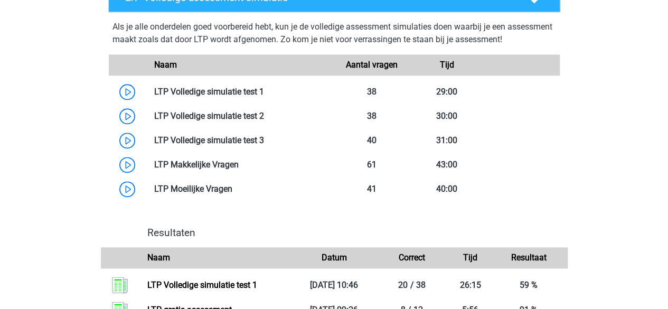
click at [0, 129] on div "[PERSON_NAME] [EMAIL_ADDRESS][DOMAIN_NAME] Nederlands" at bounding box center [334, 1] width 668 height 1242
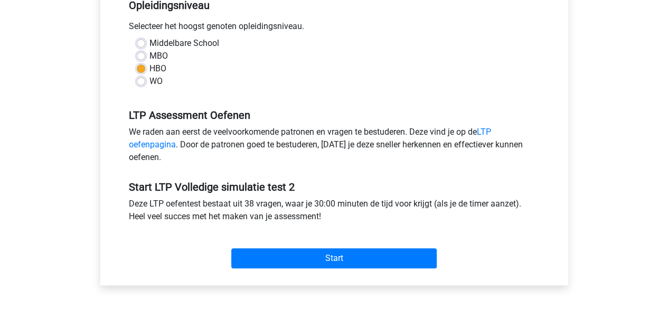
scroll to position [243, 0]
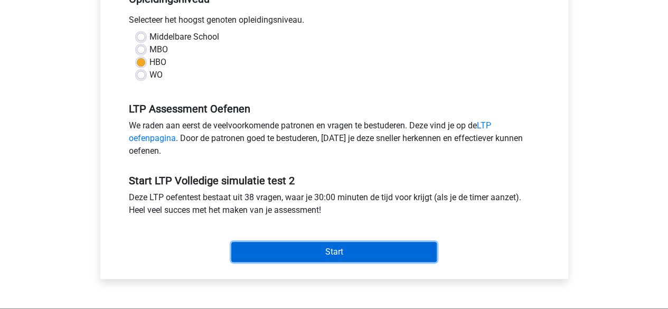
click at [306, 249] on input "Start" at bounding box center [333, 252] width 205 height 20
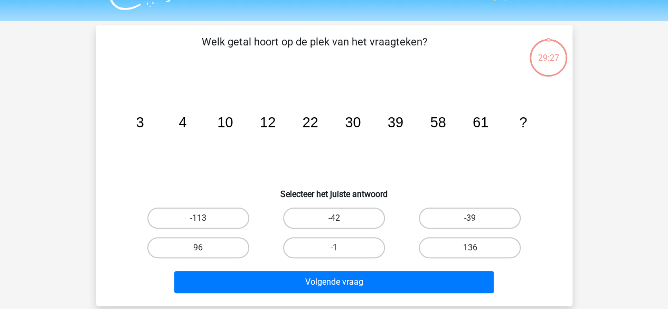
scroll to position [24, 0]
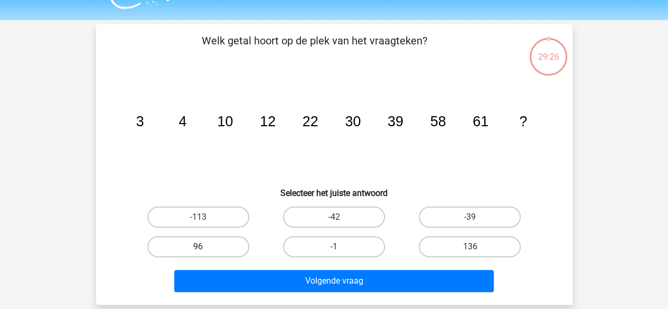
click at [202, 245] on label "96" at bounding box center [198, 246] width 102 height 21
click at [202, 247] on input "96" at bounding box center [201, 250] width 7 height 7
radio input "true"
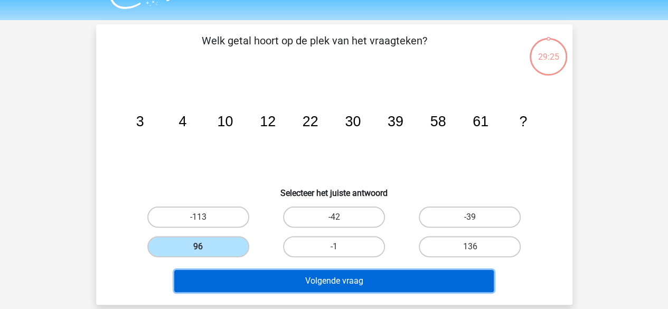
click at [255, 275] on button "Volgende vraag" at bounding box center [333, 281] width 319 height 22
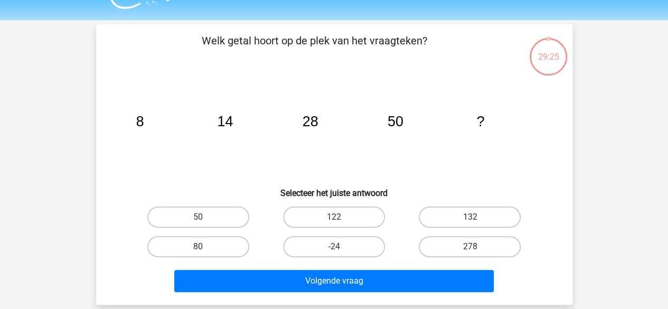
scroll to position [49, 0]
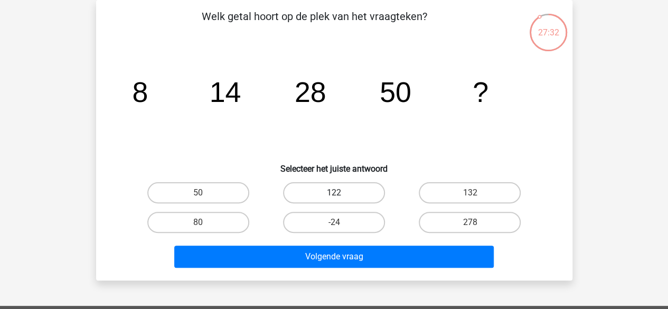
click at [297, 192] on label "122" at bounding box center [334, 192] width 102 height 21
click at [334, 193] on input "122" at bounding box center [337, 196] width 7 height 7
radio input "true"
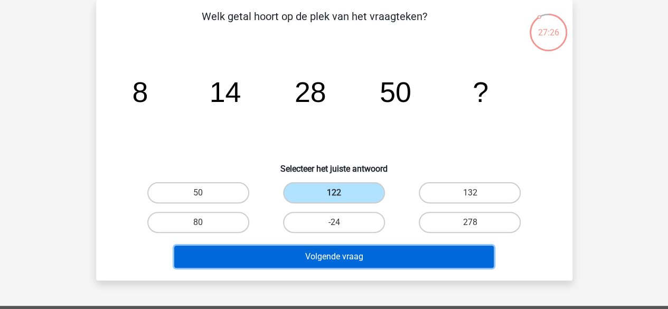
click at [286, 263] on button "Volgende vraag" at bounding box center [333, 257] width 319 height 22
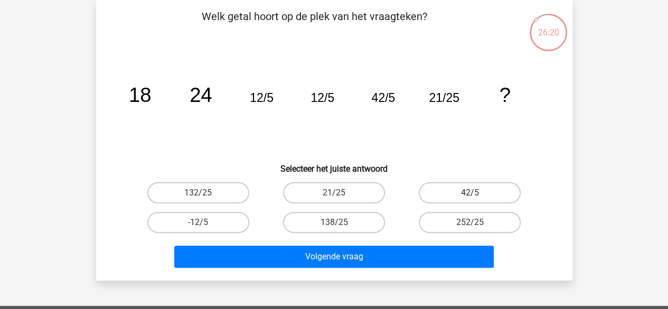
click at [443, 196] on label "42/5" at bounding box center [470, 192] width 102 height 21
click at [470, 196] on input "42/5" at bounding box center [473, 196] width 7 height 7
radio input "true"
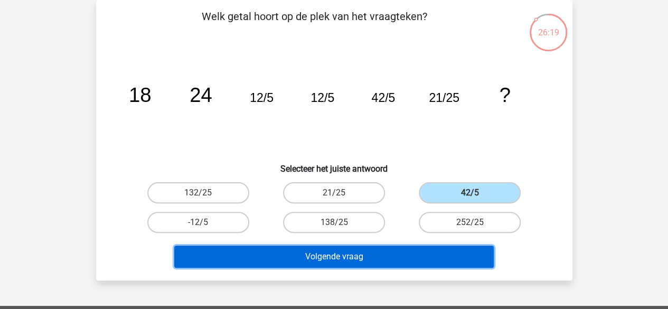
click at [373, 250] on button "Volgende vraag" at bounding box center [333, 257] width 319 height 22
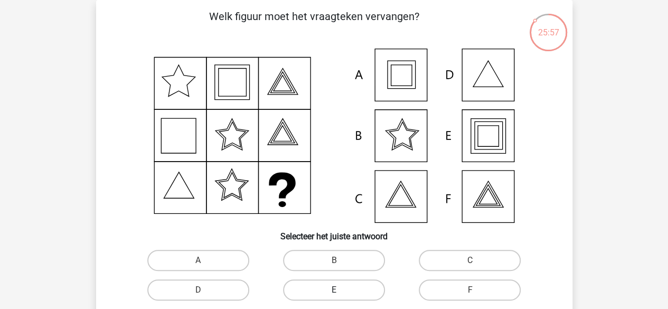
click at [335, 286] on label "E" at bounding box center [334, 289] width 102 height 21
click at [335, 290] on input "E" at bounding box center [337, 293] width 7 height 7
radio input "true"
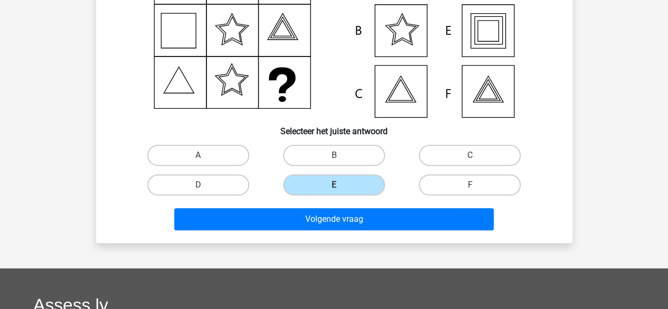
scroll to position [187, 0]
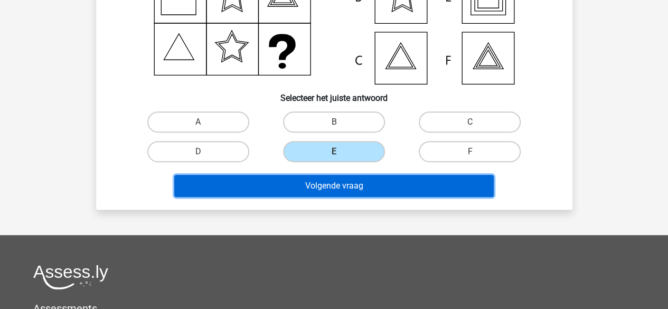
click at [350, 184] on button "Volgende vraag" at bounding box center [333, 186] width 319 height 22
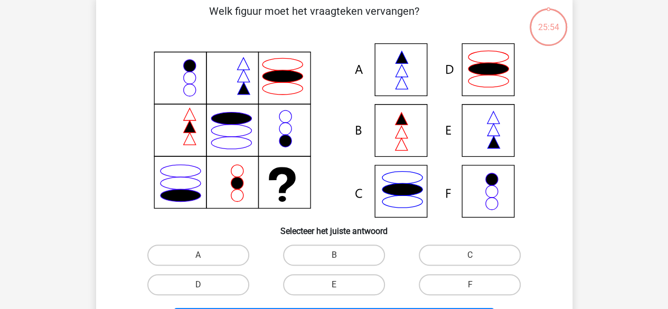
scroll to position [49, 0]
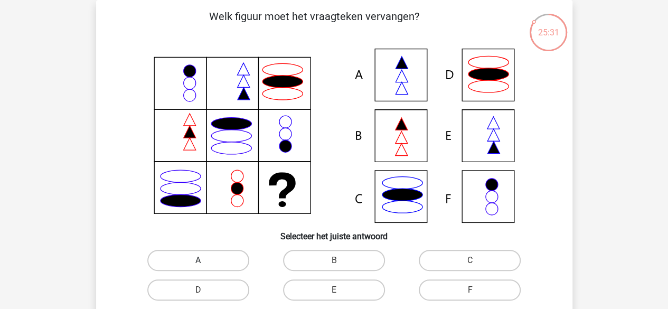
click at [193, 253] on label "A" at bounding box center [198, 260] width 102 height 21
click at [198, 260] on input "A" at bounding box center [201, 263] width 7 height 7
radio input "true"
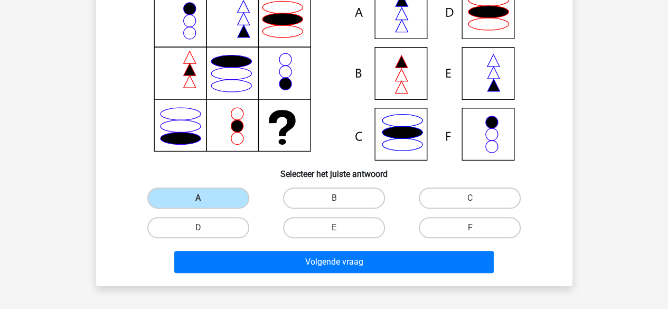
scroll to position [114, 0]
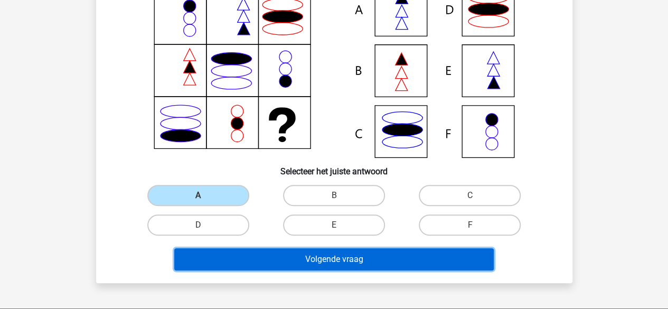
click at [284, 255] on button "Volgende vraag" at bounding box center [333, 259] width 319 height 22
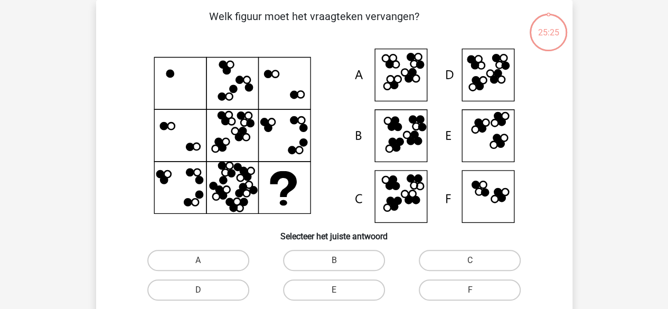
scroll to position [49, 0]
drag, startPoint x: 389, startPoint y: 237, endPoint x: 275, endPoint y: 233, distance: 114.1
click at [275, 233] on h6 "Selecteer het juiste antwoord" at bounding box center [334, 232] width 443 height 18
drag, startPoint x: 398, startPoint y: 224, endPoint x: 270, endPoint y: 229, distance: 127.9
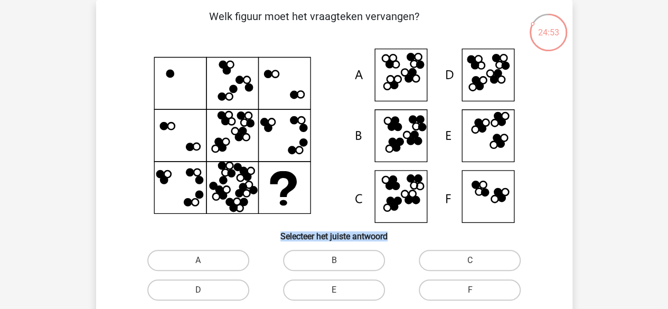
click at [270, 229] on h6 "Selecteer het juiste antwoord" at bounding box center [334, 232] width 443 height 18
click at [329, 258] on label "B" at bounding box center [334, 260] width 102 height 21
click at [334, 260] on input "B" at bounding box center [337, 263] width 7 height 7
radio input "true"
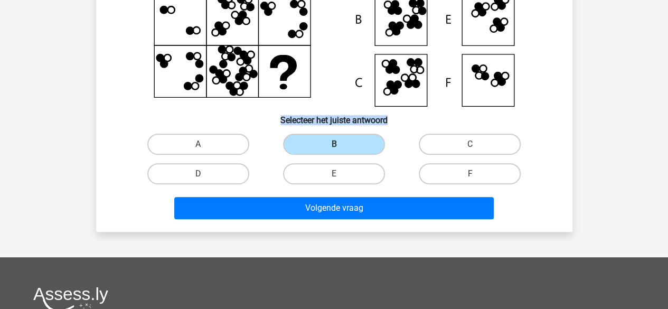
scroll to position [191, 0]
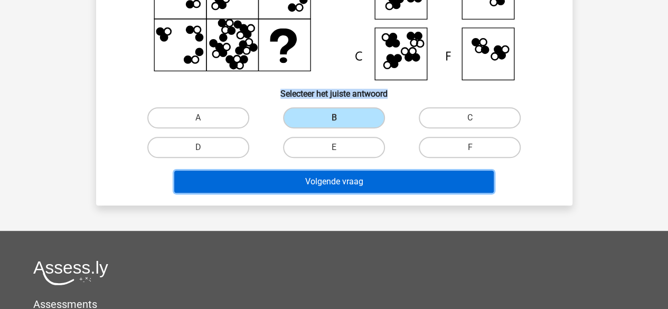
click at [347, 189] on button "Volgende vraag" at bounding box center [333, 182] width 319 height 22
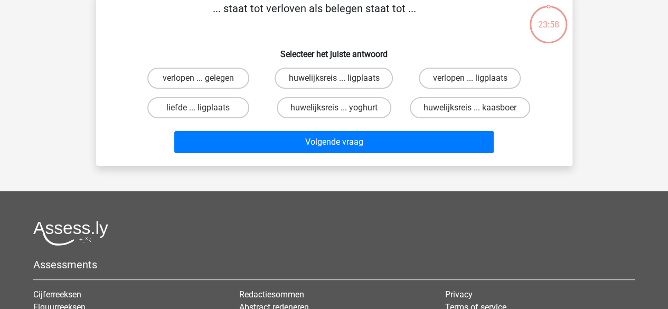
scroll to position [49, 0]
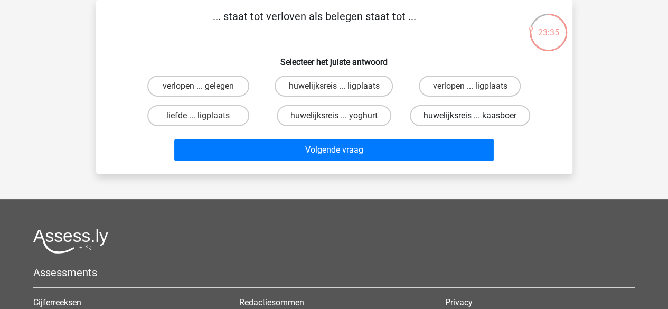
click at [433, 113] on label "huwelijksreis ... kaasboer" at bounding box center [470, 115] width 120 height 21
click at [470, 116] on input "huwelijksreis ... kaasboer" at bounding box center [473, 119] width 7 height 7
radio input "true"
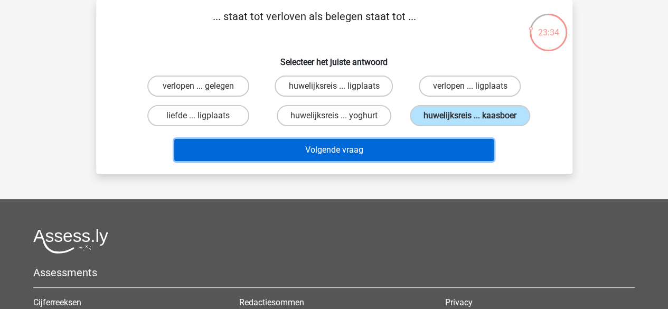
click at [377, 149] on button "Volgende vraag" at bounding box center [333, 150] width 319 height 22
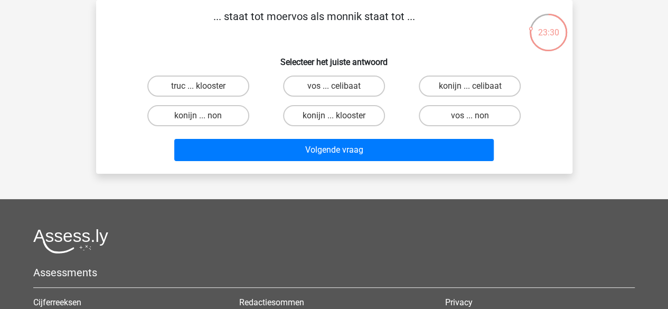
scroll to position [0, 0]
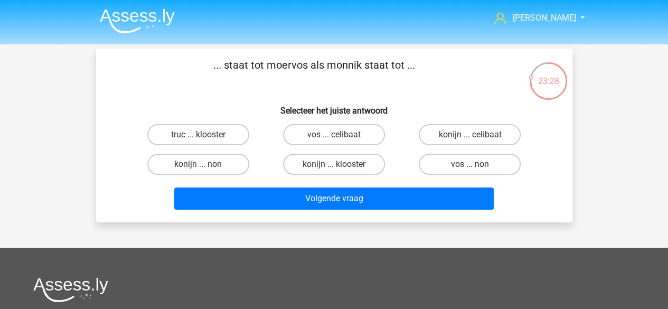
click at [545, 74] on div "23:28" at bounding box center [549, 74] width 40 height 26
click at [221, 163] on label "konijn ... non" at bounding box center [198, 164] width 102 height 21
click at [205, 164] on input "konijn ... non" at bounding box center [201, 167] width 7 height 7
radio input "true"
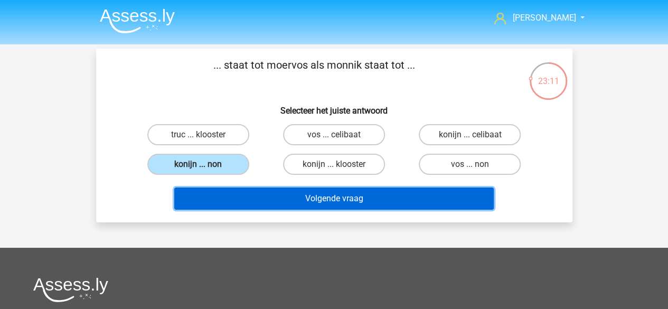
click at [371, 193] on button "Volgende vraag" at bounding box center [333, 198] width 319 height 22
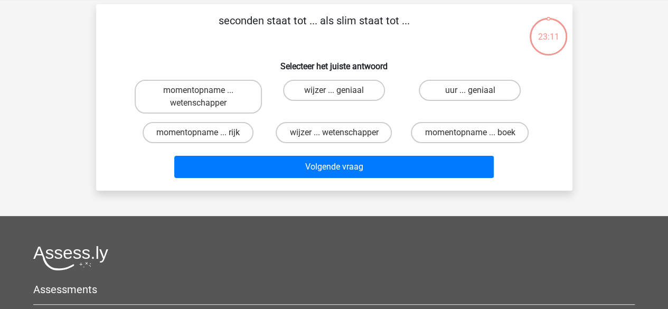
scroll to position [49, 0]
